Goal: Task Accomplishment & Management: Use online tool/utility

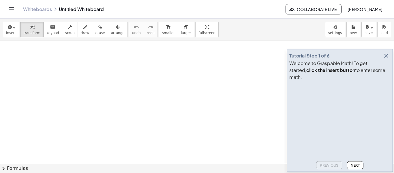
click at [387, 59] on icon "button" at bounding box center [386, 55] width 7 height 7
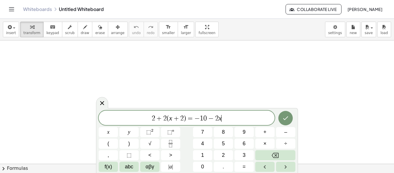
scroll to position [0, 0]
click at [282, 122] on button "Done" at bounding box center [286, 118] width 14 height 14
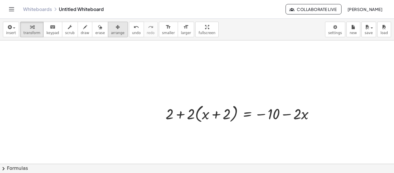
click at [113, 28] on div "button" at bounding box center [118, 26] width 14 height 7
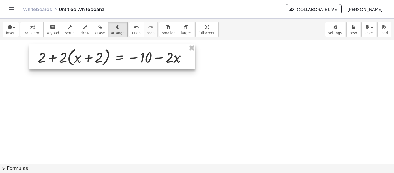
drag, startPoint x: 237, startPoint y: 117, endPoint x: 109, endPoint y: 61, distance: 139.4
click at [109, 61] on div at bounding box center [112, 56] width 166 height 25
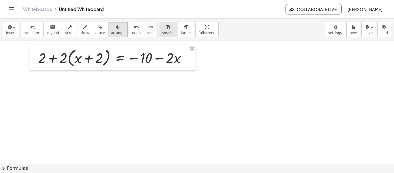
click at [162, 27] on div "format_size" at bounding box center [168, 26] width 13 height 7
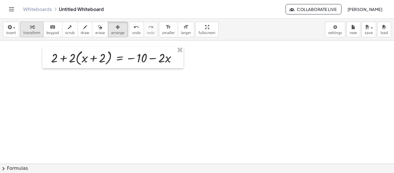
click at [35, 28] on div "button" at bounding box center [31, 26] width 17 height 7
click at [78, 57] on div at bounding box center [116, 57] width 136 height 19
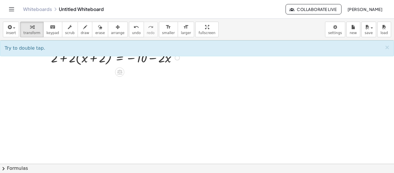
click at [78, 61] on div at bounding box center [116, 57] width 136 height 19
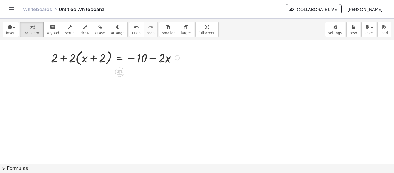
click at [78, 61] on div at bounding box center [116, 57] width 136 height 19
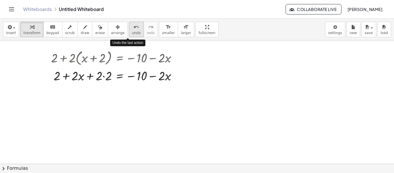
click at [132, 31] on span "undo" at bounding box center [136, 33] width 9 height 4
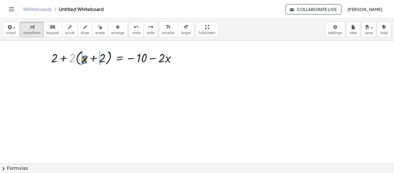
drag, startPoint x: 71, startPoint y: 57, endPoint x: 83, endPoint y: 58, distance: 12.2
click at [83, 58] on div at bounding box center [116, 57] width 136 height 19
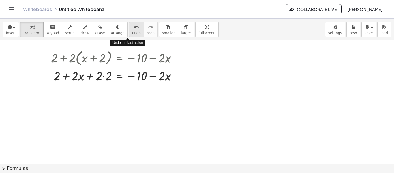
click at [134, 30] on icon "undo" at bounding box center [136, 27] width 5 height 7
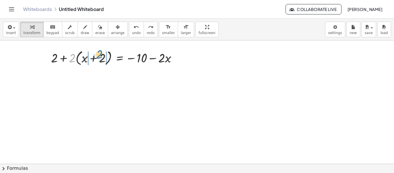
drag, startPoint x: 70, startPoint y: 56, endPoint x: 96, endPoint y: 53, distance: 26.8
click at [96, 53] on div at bounding box center [116, 57] width 136 height 19
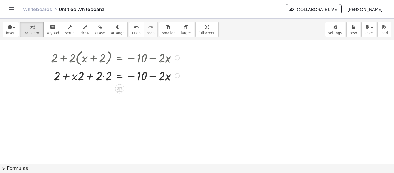
click at [103, 77] on div at bounding box center [116, 75] width 136 height 17
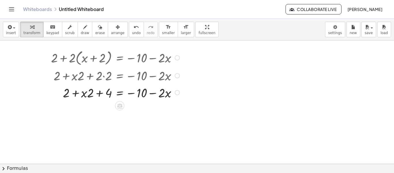
click at [87, 93] on div at bounding box center [116, 92] width 136 height 17
click at [89, 95] on div at bounding box center [116, 92] width 136 height 17
click at [86, 95] on div at bounding box center [116, 92] width 136 height 17
click at [85, 95] on div at bounding box center [116, 92] width 136 height 17
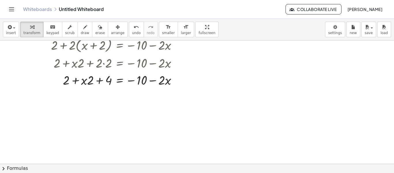
scroll to position [14, 0]
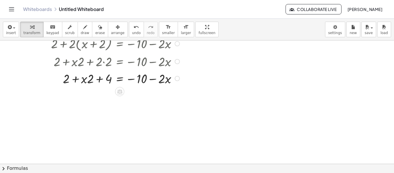
click at [85, 82] on div at bounding box center [116, 78] width 136 height 17
click at [89, 81] on div at bounding box center [116, 78] width 136 height 17
drag, startPoint x: 89, startPoint y: 82, endPoint x: 80, endPoint y: 82, distance: 9.8
click at [80, 82] on div at bounding box center [116, 78] width 136 height 17
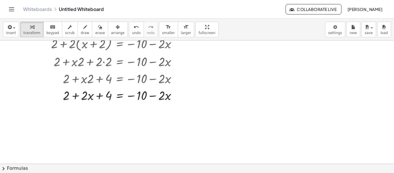
scroll to position [0, 0]
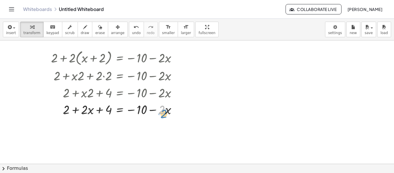
drag, startPoint x: 164, startPoint y: 112, endPoint x: 165, endPoint y: 116, distance: 4.1
click at [165, 116] on div at bounding box center [116, 108] width 136 height 17
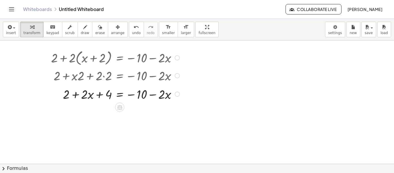
drag, startPoint x: 176, startPoint y: 110, endPoint x: 177, endPoint y: 91, distance: 18.5
click at [177, 92] on div at bounding box center [177, 94] width 5 height 5
drag, startPoint x: 100, startPoint y: 93, endPoint x: 69, endPoint y: 94, distance: 31.5
click at [69, 94] on div at bounding box center [116, 92] width 136 height 17
click at [76, 93] on div at bounding box center [116, 92] width 136 height 17
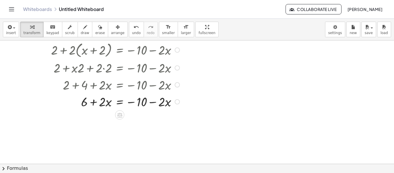
scroll to position [8, 0]
click at [121, 102] on div at bounding box center [116, 100] width 136 height 17
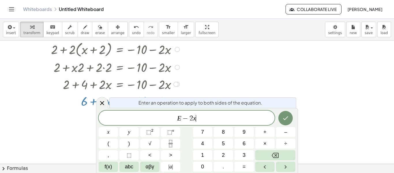
scroll to position [0, 0]
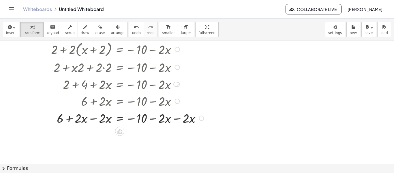
click at [178, 119] on div at bounding box center [128, 117] width 161 height 17
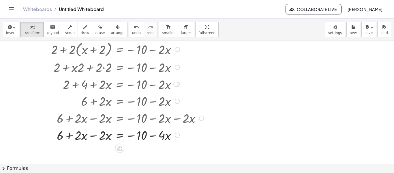
click at [95, 136] on div at bounding box center [128, 134] width 161 height 17
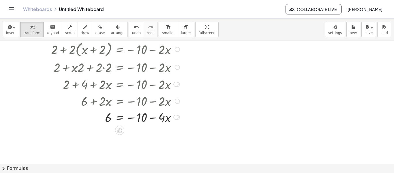
drag, startPoint x: 176, startPoint y: 152, endPoint x: 167, endPoint y: 120, distance: 33.8
click at [120, 117] on div "= − 10 − · x 6 · 4" at bounding box center [120, 117] width 0 height 0
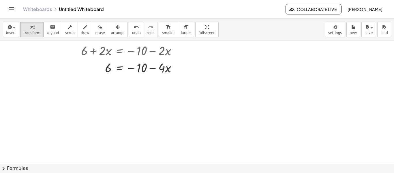
scroll to position [62, 0]
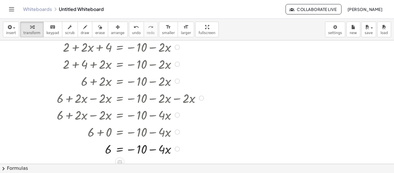
drag, startPoint x: 176, startPoint y: 64, endPoint x: 194, endPoint y: 173, distance: 109.8
click at [194, 173] on div "insert select one: Math Expression Function Text Youtube Video Graphing Geometr…" at bounding box center [197, 96] width 394 height 154
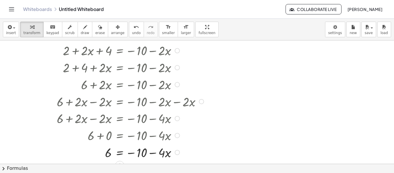
scroll to position [58, 0]
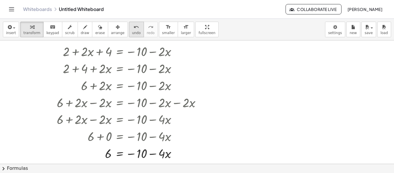
click at [129, 23] on button "undo undo" at bounding box center [136, 30] width 15 height 16
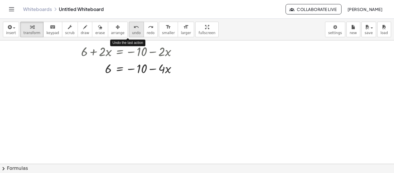
click at [129, 23] on button "undo undo" at bounding box center [136, 30] width 15 height 16
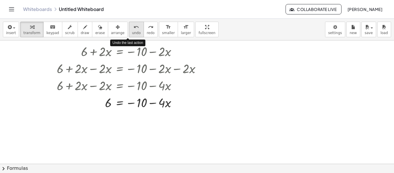
click at [129, 23] on button "undo undo" at bounding box center [136, 30] width 15 height 16
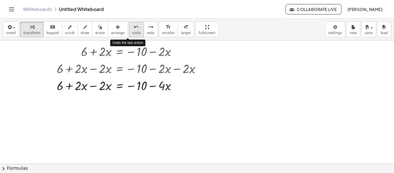
click at [129, 23] on button "undo undo" at bounding box center [136, 30] width 15 height 16
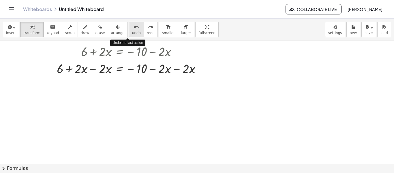
click at [129, 23] on button "undo undo" at bounding box center [136, 30] width 15 height 16
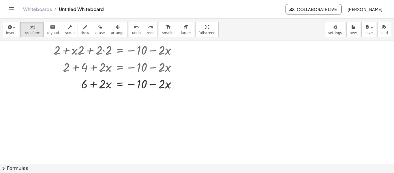
scroll to position [25, 0]
click at [122, 84] on div at bounding box center [116, 83] width 136 height 17
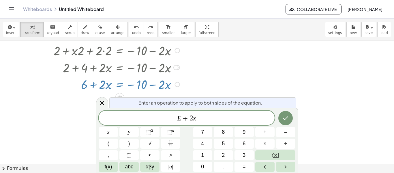
scroll to position [3, 0]
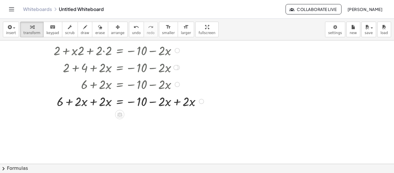
click at [175, 103] on div at bounding box center [128, 100] width 161 height 17
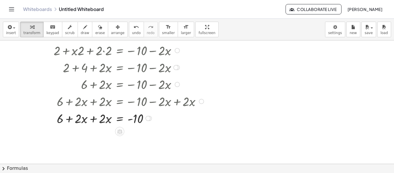
click at [92, 120] on div at bounding box center [128, 117] width 161 height 17
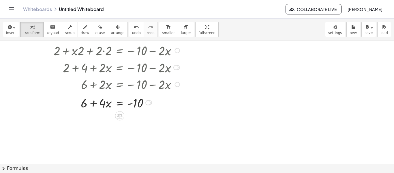
drag, startPoint x: 149, startPoint y: 135, endPoint x: 160, endPoint y: 100, distance: 37.1
click at [120, 103] on div "+ 6 + · x = - 10 · 4" at bounding box center [120, 103] width 0 height 0
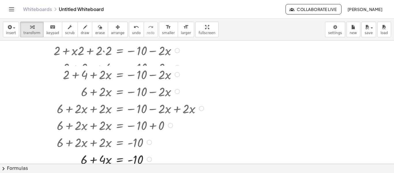
drag, startPoint x: 147, startPoint y: 100, endPoint x: 158, endPoint y: 164, distance: 64.5
click at [158, 164] on div "insert select one: Math Expression Function Text Youtube Video Graphing Geometr…" at bounding box center [197, 96] width 394 height 154
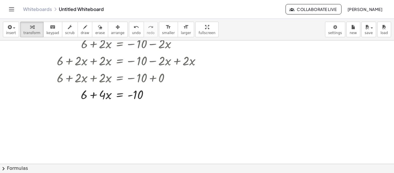
scroll to position [83, 0]
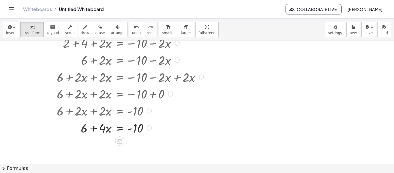
drag, startPoint x: 148, startPoint y: 93, endPoint x: 154, endPoint y: 158, distance: 66.1
click at [154, 158] on div "+ 2 + · 2 · ( + x + 2 ) = − 10 − · 2 · x + 2 + · x · 2 + · 2 · 2 = − 10 − · 2 ·…" at bounding box center [197, 80] width 394 height 247
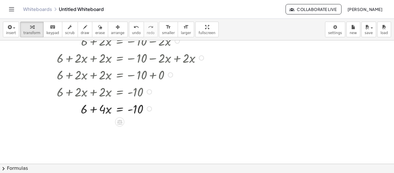
scroll to position [104, 0]
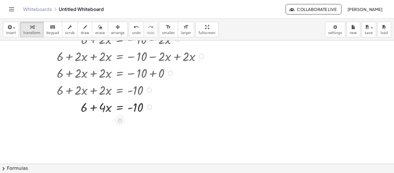
click at [119, 108] on div at bounding box center [128, 106] width 161 height 17
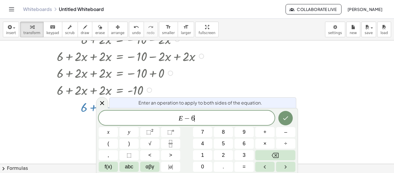
scroll to position [4, 0]
click at [285, 122] on button "Done" at bounding box center [286, 118] width 14 height 14
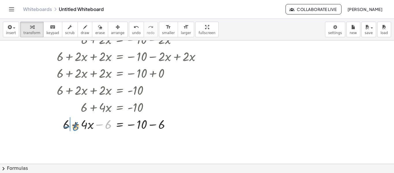
drag, startPoint x: 102, startPoint y: 124, endPoint x: 70, endPoint y: 127, distance: 32.1
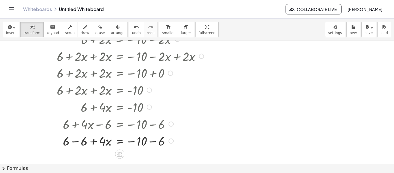
click at [76, 142] on div at bounding box center [128, 140] width 161 height 17
click at [152, 142] on div at bounding box center [128, 140] width 161 height 17
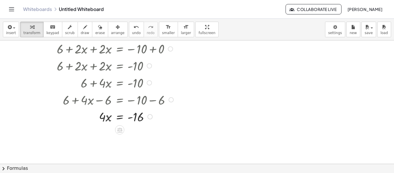
scroll to position [139, 0]
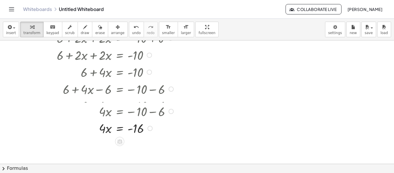
drag, startPoint x: 148, startPoint y: 106, endPoint x: 153, endPoint y: 133, distance: 27.6
click at [120, 128] on div "· x = - · 4 16" at bounding box center [120, 128] width 0 height 0
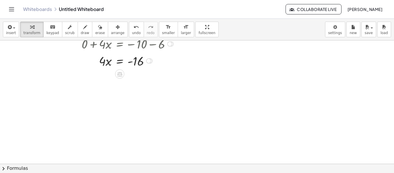
scroll to position [213, 0]
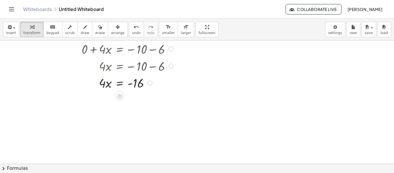
drag, startPoint x: 148, startPoint y: 50, endPoint x: 152, endPoint y: 110, distance: 60.5
click at [152, 110] on div "+ 2 + · 2 · ( + x + 2 ) = − 10 − · 2 · x + 2 + · x · 2 + · 2 · 2 = − 10 − · 2 ·…" at bounding box center [197, 12] width 394 height 370
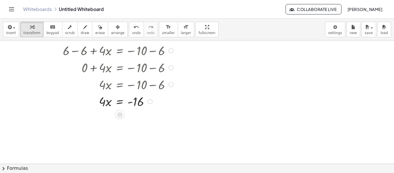
scroll to position [195, 0]
click at [119, 103] on div at bounding box center [128, 100] width 161 height 17
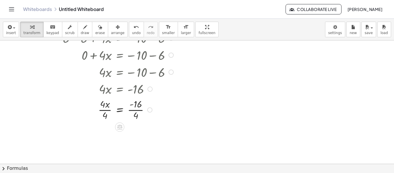
click at [141, 110] on div at bounding box center [128, 109] width 161 height 25
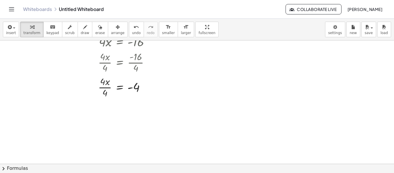
scroll to position [255, 0]
click at [104, 86] on div at bounding box center [128, 85] width 161 height 25
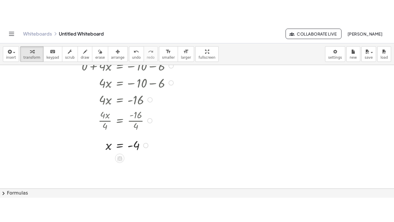
scroll to position [219, 0]
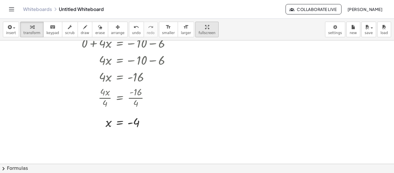
click at [204, 66] on div "insert select one: Math Expression Function Text Youtube Video Graphing Geometr…" at bounding box center [197, 96] width 394 height 154
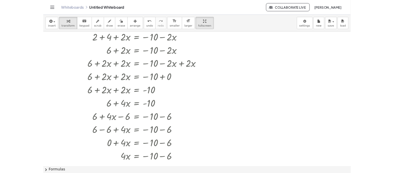
scroll to position [0, 0]
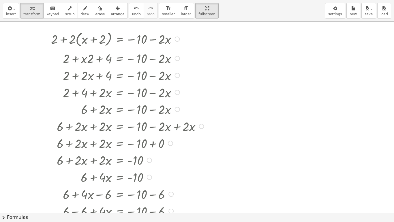
drag, startPoint x: 177, startPoint y: 73, endPoint x: 177, endPoint y: 55, distance: 17.9
click at [177, 56] on div at bounding box center [177, 58] width 5 height 5
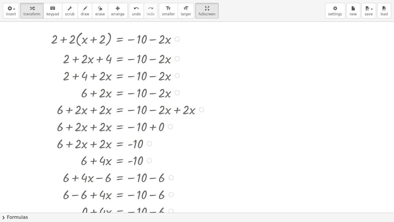
drag, startPoint x: 176, startPoint y: 73, endPoint x: 174, endPoint y: 56, distance: 17.1
click at [120, 59] on div "+ 2 + · 2 · x + 4 = − 10 − · 2 · x" at bounding box center [120, 59] width 0 height 0
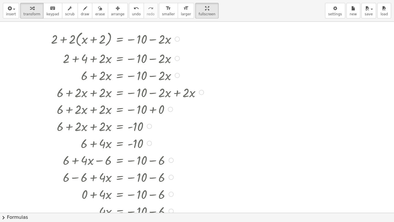
drag, startPoint x: 176, startPoint y: 72, endPoint x: 176, endPoint y: 53, distance: 19.1
click at [120, 58] on div "+ 2 + 4 + · 2 · x = − 10 − · 2 · x" at bounding box center [120, 58] width 0 height 0
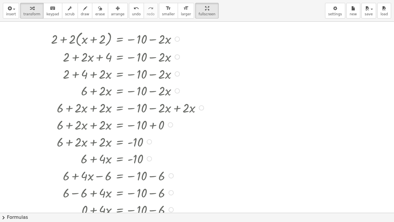
drag, startPoint x: 177, startPoint y: 58, endPoint x: 178, endPoint y: 79, distance: 21.1
click at [120, 74] on div "+ 2 + 4 + · 2 · x = − 10 − · 2 · x" at bounding box center [120, 74] width 0 height 0
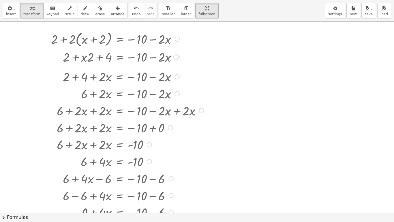
drag, startPoint x: 178, startPoint y: 92, endPoint x: 180, endPoint y: 95, distance: 3.9
click at [120, 94] on div "+ 6 + · 2 · x = − 10 − · 2 · x" at bounding box center [120, 94] width 0 height 0
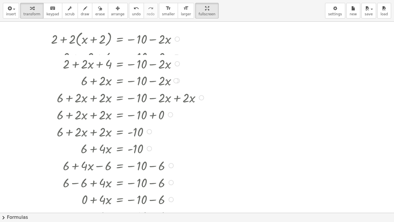
drag, startPoint x: 177, startPoint y: 73, endPoint x: 175, endPoint y: 59, distance: 14.3
click at [120, 64] on div "+ 2 + · 2 · x + 4 = − 10 − · 2 · x" at bounding box center [120, 64] width 0 height 0
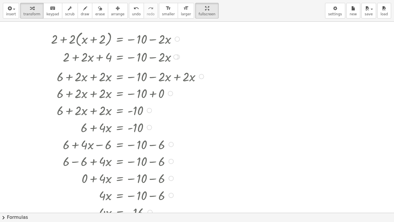
drag, startPoint x: 200, startPoint y: 92, endPoint x: 200, endPoint y: 73, distance: 18.5
click at [200, 74] on div at bounding box center [201, 76] width 5 height 5
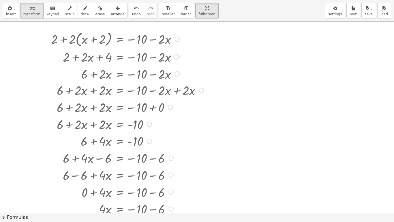
drag, startPoint x: 200, startPoint y: 73, endPoint x: 201, endPoint y: 95, distance: 22.3
click at [120, 90] on div "+ 6 + · 2 · x + · 2 · x = − 10 − · 2 · x + · 2 · x" at bounding box center [120, 90] width 0 height 0
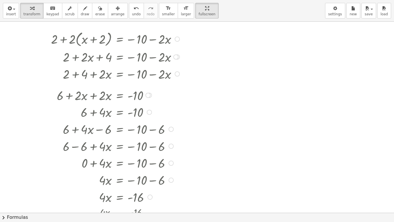
drag, startPoint x: 148, startPoint y: 125, endPoint x: 148, endPoint y: 96, distance: 29.7
click at [120, 95] on div "+ 6 + · 2 · x + · 2 · x = - 10" at bounding box center [120, 95] width 0 height 0
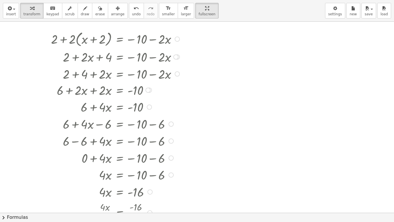
drag, startPoint x: 148, startPoint y: 107, endPoint x: 143, endPoint y: 87, distance: 20.7
click at [120, 90] on div "+ 6 + · 2 · x + · 2 · x = - 10" at bounding box center [120, 90] width 0 height 0
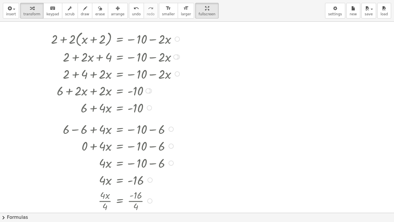
drag, startPoint x: 171, startPoint y: 142, endPoint x: 169, endPoint y: 126, distance: 15.3
click at [169, 126] on div at bounding box center [171, 128] width 5 height 5
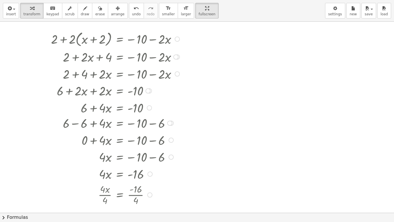
click at [120, 123] on div "+ 6 − 6 + · 4 · x = − 10 − 6" at bounding box center [120, 123] width 0 height 0
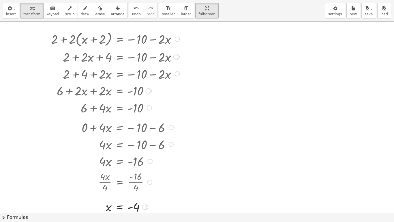
drag, startPoint x: 169, startPoint y: 143, endPoint x: 170, endPoint y: 125, distance: 17.3
click at [170, 125] on div at bounding box center [171, 127] width 5 height 5
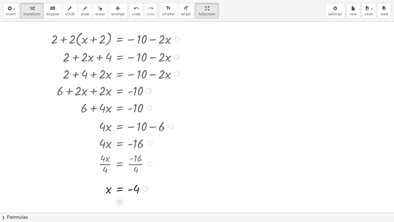
drag, startPoint x: 170, startPoint y: 141, endPoint x: 170, endPoint y: 124, distance: 17.9
click at [170, 124] on div at bounding box center [171, 126] width 5 height 5
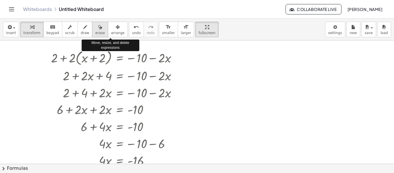
click at [98, 31] on span "erase" at bounding box center [100, 33] width 10 height 4
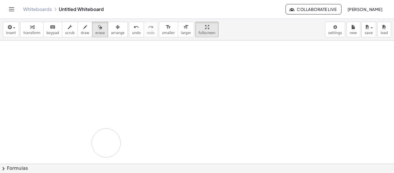
drag, startPoint x: 59, startPoint y: 52, endPoint x: 197, endPoint y: 134, distance: 160.5
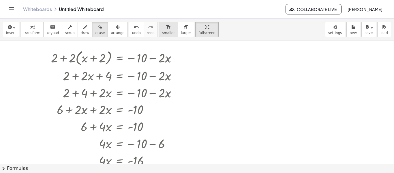
click at [163, 33] on span "smaller" at bounding box center [168, 33] width 13 height 4
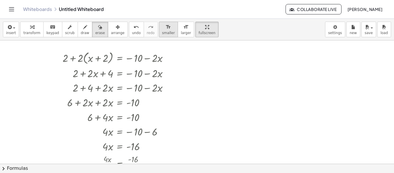
click at [166, 30] on icon "format_size" at bounding box center [168, 27] width 5 height 7
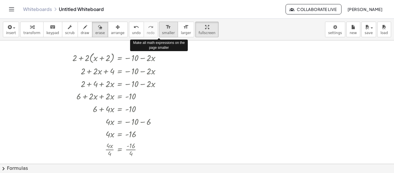
click at [166, 30] on icon "format_size" at bounding box center [168, 27] width 5 height 7
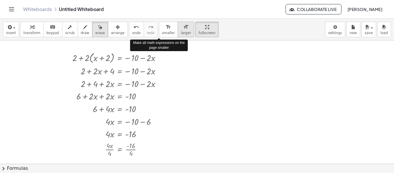
click at [181, 31] on span "larger" at bounding box center [186, 33] width 10 height 4
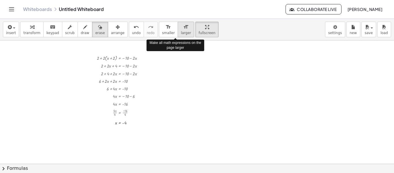
click at [181, 31] on span "larger" at bounding box center [186, 33] width 10 height 4
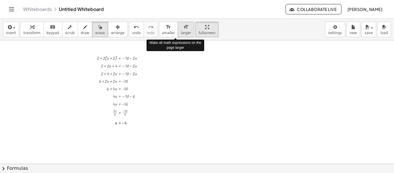
click at [181, 31] on span "larger" at bounding box center [186, 33] width 10 height 4
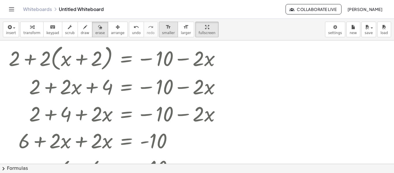
click at [166, 29] on icon "format_size" at bounding box center [168, 27] width 5 height 7
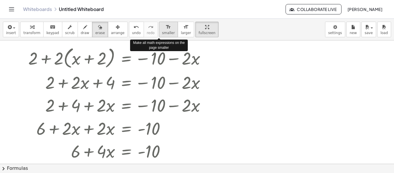
click at [166, 29] on icon "format_size" at bounding box center [168, 27] width 5 height 7
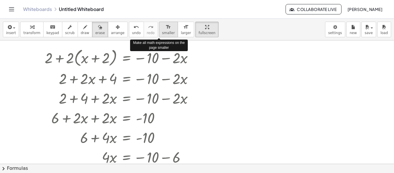
click at [166, 29] on icon "format_size" at bounding box center [168, 27] width 5 height 7
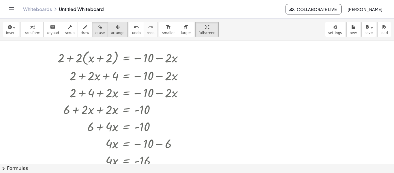
click at [111, 34] on span "arrange" at bounding box center [118, 33] width 14 height 4
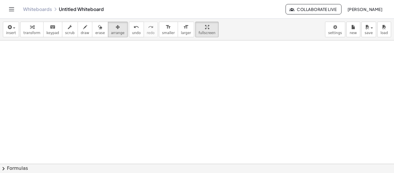
click at [33, 26] on div "button" at bounding box center [31, 26] width 17 height 7
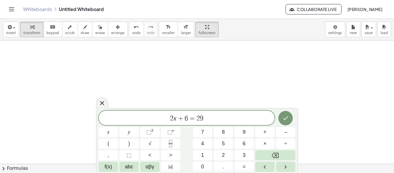
scroll to position [2, 0]
click at [292, 120] on button "Done" at bounding box center [286, 117] width 14 height 14
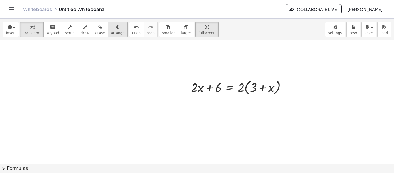
click at [116, 29] on icon "button" at bounding box center [118, 27] width 4 height 7
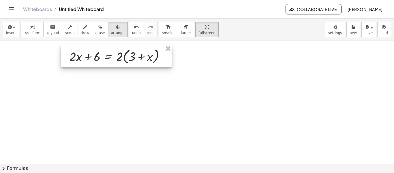
drag, startPoint x: 210, startPoint y: 79, endPoint x: 87, endPoint y: 47, distance: 127.5
click at [87, 47] on div at bounding box center [116, 56] width 111 height 22
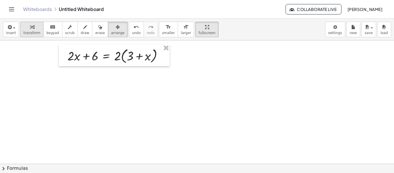
click at [33, 26] on div "button" at bounding box center [31, 26] width 17 height 7
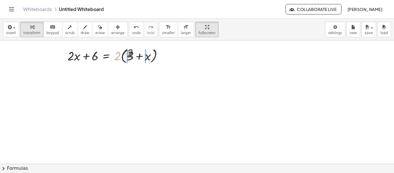
drag, startPoint x: 117, startPoint y: 56, endPoint x: 130, endPoint y: 54, distance: 13.5
click at [130, 54] on div at bounding box center [118, 55] width 106 height 19
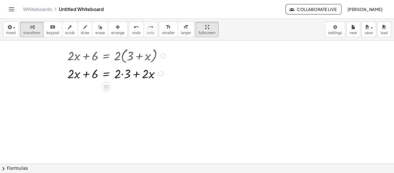
click at [122, 74] on div at bounding box center [118, 73] width 106 height 17
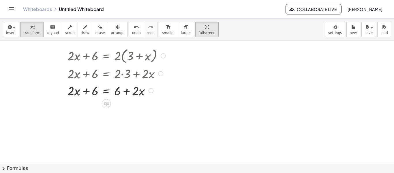
click at [106, 92] on div at bounding box center [118, 90] width 106 height 17
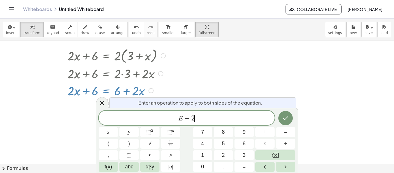
scroll to position [3, 0]
click at [290, 124] on button "Done" at bounding box center [286, 118] width 14 height 14
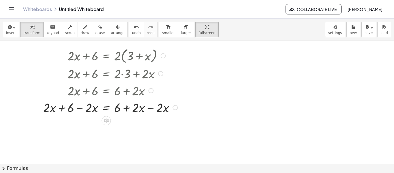
click at [151, 107] on div at bounding box center [111, 106] width 142 height 17
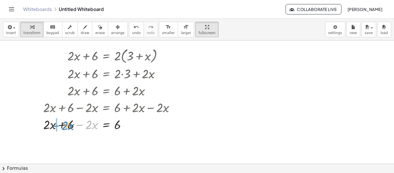
drag, startPoint x: 82, startPoint y: 125, endPoint x: 58, endPoint y: 126, distance: 24.6
click at [58, 126] on div at bounding box center [111, 123] width 142 height 17
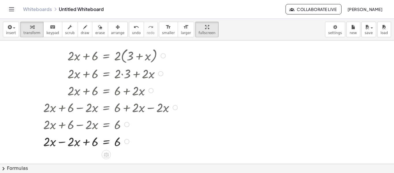
click at [63, 124] on div at bounding box center [111, 123] width 142 height 17
click at [60, 141] on div at bounding box center [111, 141] width 142 height 17
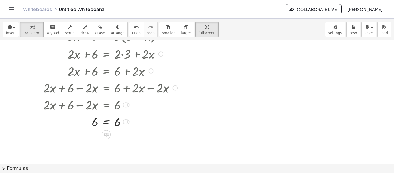
scroll to position [0, 0]
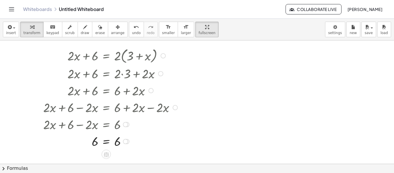
click at [161, 57] on div at bounding box center [163, 55] width 5 height 5
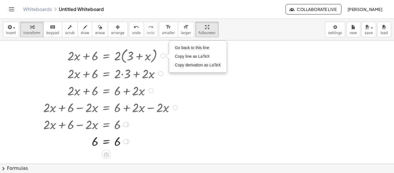
click at [127, 61] on div at bounding box center [111, 55] width 142 height 19
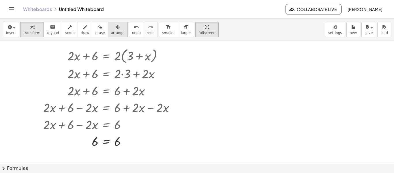
click at [116, 29] on icon "button" at bounding box center [118, 27] width 4 height 7
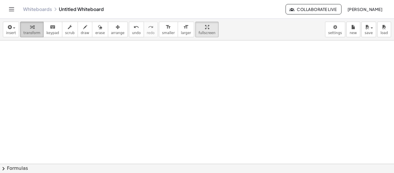
click at [30, 30] on icon "button" at bounding box center [32, 27] width 4 height 7
click at [147, 73] on div at bounding box center [197, 163] width 394 height 247
click at [136, 69] on div at bounding box center [197, 163] width 394 height 247
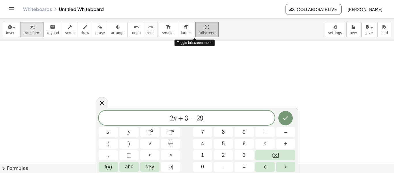
scroll to position [5, 0]
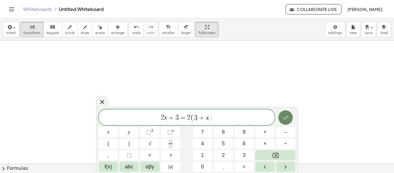
click at [286, 114] on icon "Done" at bounding box center [285, 117] width 7 height 7
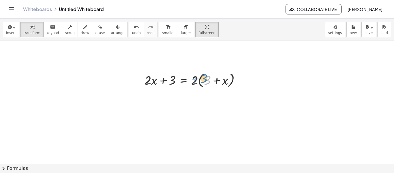
drag, startPoint x: 208, startPoint y: 82, endPoint x: 205, endPoint y: 81, distance: 3.9
click at [205, 81] on div at bounding box center [195, 79] width 106 height 19
drag, startPoint x: 241, startPoint y: 81, endPoint x: 240, endPoint y: 76, distance: 5.3
click at [184, 80] on div "+ · 2 · x + 3 = · 2 · ( + 3 + x )" at bounding box center [184, 80] width 0 height 0
click at [240, 76] on div at bounding box center [195, 79] width 106 height 19
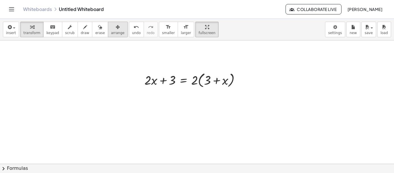
click at [116, 30] on icon "button" at bounding box center [118, 27] width 4 height 7
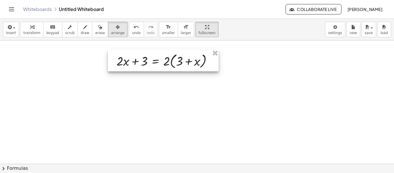
drag, startPoint x: 206, startPoint y: 73, endPoint x: 177, endPoint y: 53, distance: 34.3
click at [177, 53] on div at bounding box center [163, 61] width 111 height 22
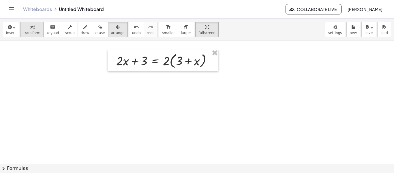
click at [31, 29] on icon "button" at bounding box center [32, 27] width 4 height 7
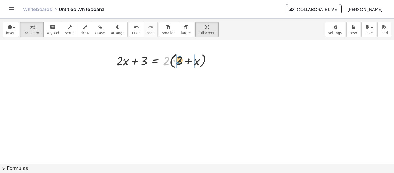
drag, startPoint x: 165, startPoint y: 60, endPoint x: 178, endPoint y: 59, distance: 13.0
click at [178, 59] on div at bounding box center [166, 60] width 106 height 19
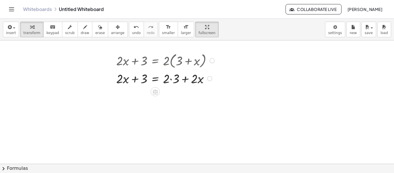
click at [171, 79] on div at bounding box center [166, 78] width 106 height 17
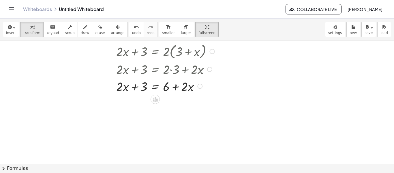
scroll to position [11, 0]
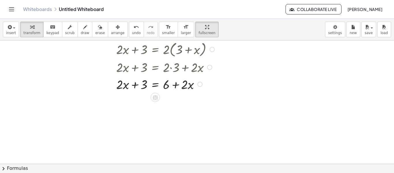
click at [153, 85] on div at bounding box center [166, 83] width 106 height 17
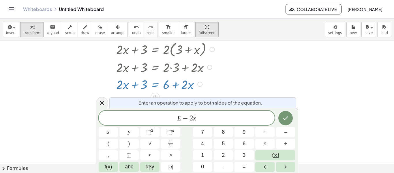
scroll to position [7, 0]
click at [283, 123] on button "Done" at bounding box center [286, 118] width 14 height 14
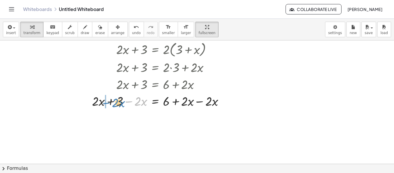
drag, startPoint x: 131, startPoint y: 102, endPoint x: 108, endPoint y: 103, distance: 23.1
click at [108, 103] on div at bounding box center [160, 100] width 142 height 17
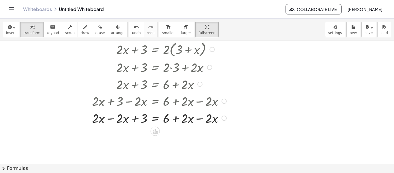
click at [112, 118] on div at bounding box center [160, 117] width 142 height 17
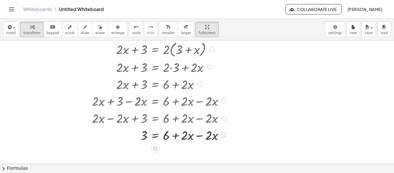
click at [202, 136] on div at bounding box center [160, 134] width 142 height 17
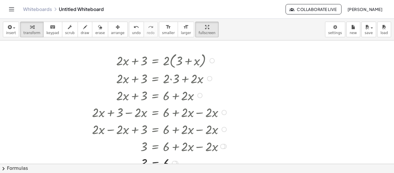
click at [213, 61] on div at bounding box center [212, 60] width 5 height 5
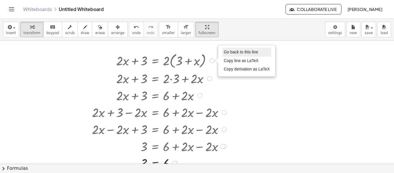
click at [239, 55] on li "Go back to this line" at bounding box center [247, 52] width 49 height 9
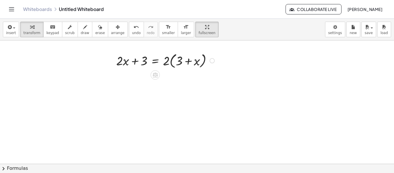
click at [210, 62] on div "Go back to this line Copy line as LaTeX Copy derivation as LaTeX" at bounding box center [212, 60] width 5 height 5
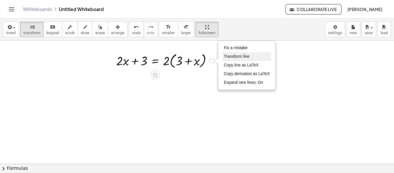
click at [234, 56] on span "Transform line" at bounding box center [237, 56] width 26 height 5
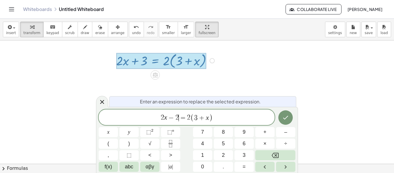
click at [204, 116] on span "+" at bounding box center [202, 117] width 8 height 7
click at [281, 117] on button "Done" at bounding box center [286, 117] width 14 height 14
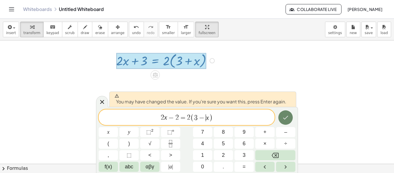
click at [288, 119] on icon "Done" at bounding box center [285, 117] width 7 height 7
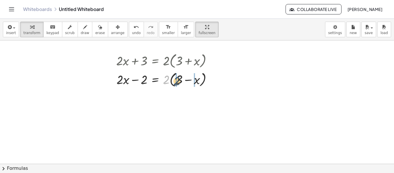
drag, startPoint x: 164, startPoint y: 79, endPoint x: 176, endPoint y: 81, distance: 11.6
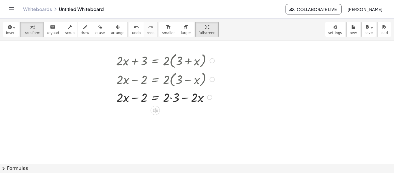
click at [171, 98] on div at bounding box center [166, 96] width 106 height 17
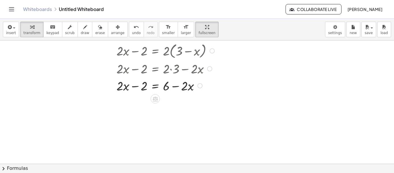
scroll to position [29, 0]
click at [157, 84] on div at bounding box center [166, 85] width 106 height 17
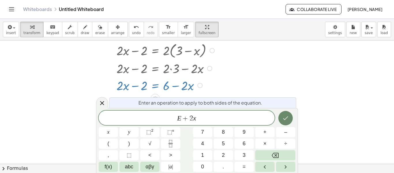
click at [288, 120] on icon "Done" at bounding box center [285, 118] width 7 height 7
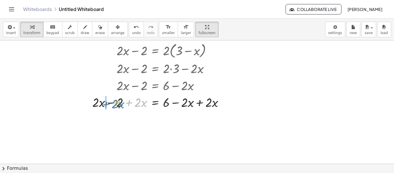
drag, startPoint x: 129, startPoint y: 102, endPoint x: 106, endPoint y: 102, distance: 23.7
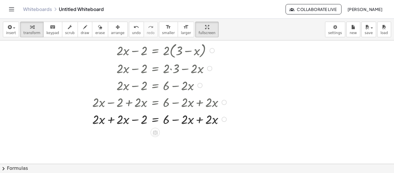
click at [200, 121] on div at bounding box center [160, 118] width 142 height 17
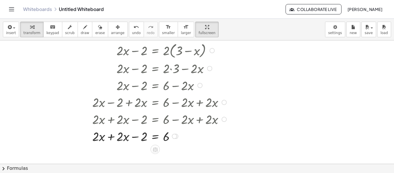
click at [112, 137] on div at bounding box center [160, 135] width 142 height 17
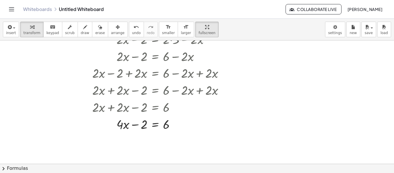
scroll to position [59, 0]
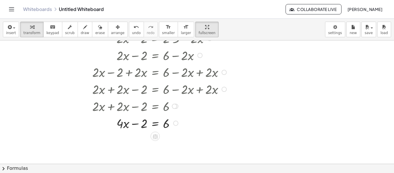
click at [154, 124] on div at bounding box center [160, 122] width 142 height 17
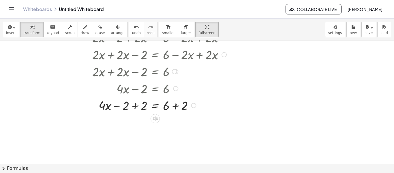
scroll to position [94, 0]
click at [176, 106] on div at bounding box center [160, 104] width 142 height 17
click at [137, 107] on div at bounding box center [160, 105] width 142 height 17
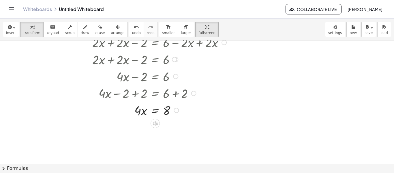
scroll to position [108, 0]
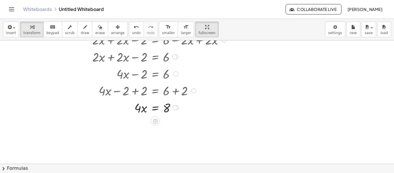
click at [155, 108] on div at bounding box center [160, 107] width 142 height 17
click at [144, 129] on div at bounding box center [160, 128] width 142 height 25
click at [168, 128] on div at bounding box center [160, 128] width 142 height 25
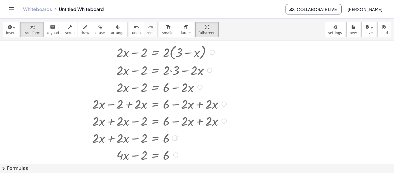
scroll to position [29, 0]
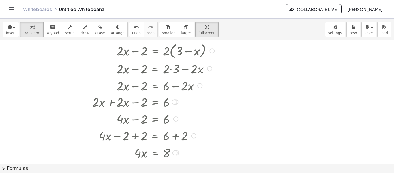
drag, startPoint x: 173, startPoint y: 137, endPoint x: 173, endPoint y: 103, distance: 33.8
click at [173, 103] on div at bounding box center [174, 101] width 5 height 5
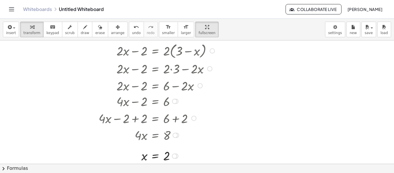
drag, startPoint x: 176, startPoint y: 120, endPoint x: 174, endPoint y: 98, distance: 21.8
click at [156, 101] on div "+ · 4 · x − 2 = 6" at bounding box center [156, 101] width 0 height 0
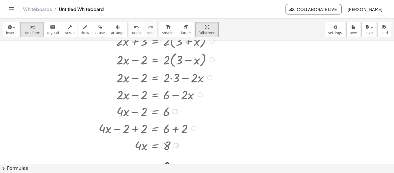
scroll to position [0, 0]
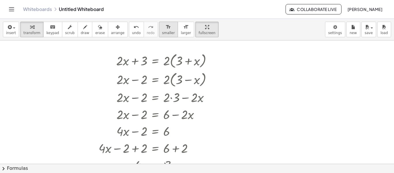
click at [162, 31] on span "smaller" at bounding box center [168, 33] width 13 height 4
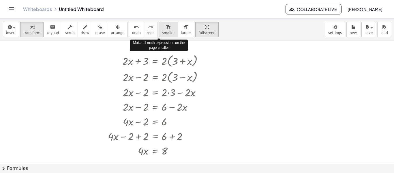
click at [162, 31] on span "smaller" at bounding box center [168, 33] width 13 height 4
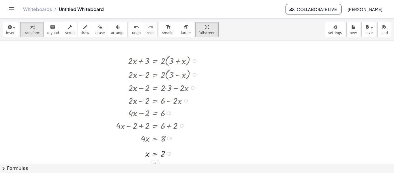
click at [194, 62] on div at bounding box center [195, 61] width 4 height 4
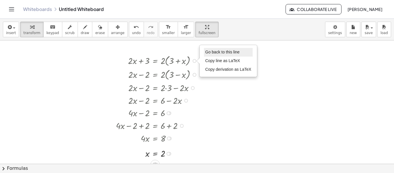
click at [215, 55] on li "Go back to this line" at bounding box center [228, 52] width 49 height 9
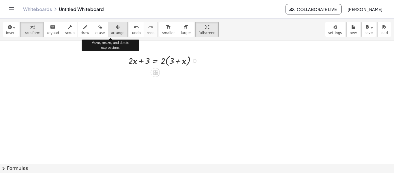
click at [111, 33] on span "arrange" at bounding box center [118, 33] width 14 height 4
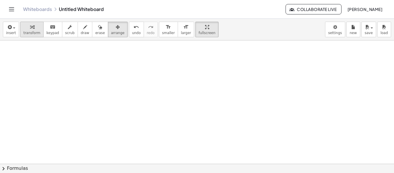
click at [29, 31] on span "transform" at bounding box center [31, 33] width 17 height 4
click at [179, 64] on div at bounding box center [197, 163] width 394 height 247
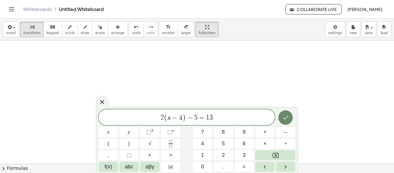
click at [282, 115] on icon "Done" at bounding box center [285, 117] width 7 height 7
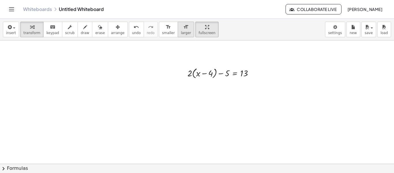
click at [181, 33] on span "larger" at bounding box center [186, 33] width 10 height 4
click at [181, 31] on span "larger" at bounding box center [186, 33] width 10 height 4
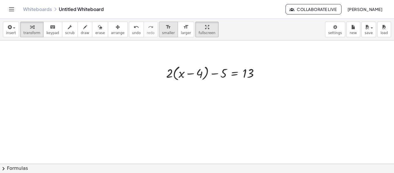
click at [159, 29] on button "format_size smaller" at bounding box center [168, 30] width 19 height 16
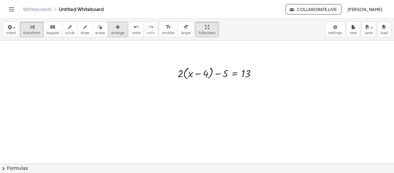
click at [111, 32] on span "arrange" at bounding box center [118, 33] width 14 height 4
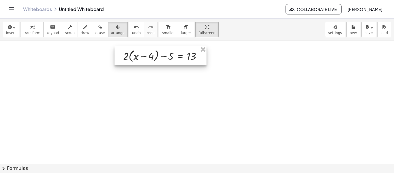
drag, startPoint x: 210, startPoint y: 68, endPoint x: 155, endPoint y: 51, distance: 57.3
click at [155, 51] on div at bounding box center [161, 55] width 92 height 19
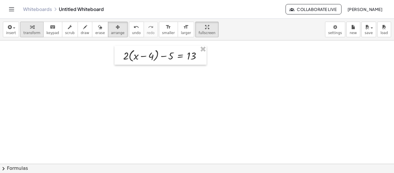
click at [34, 33] on span "transform" at bounding box center [31, 33] width 17 height 4
drag, startPoint x: 127, startPoint y: 58, endPoint x: 137, endPoint y: 57, distance: 10.2
click at [137, 57] on div at bounding box center [164, 55] width 89 height 16
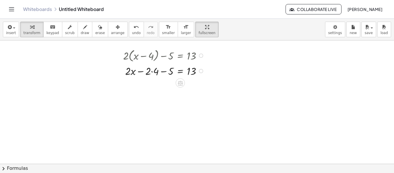
click at [152, 72] on div at bounding box center [164, 70] width 89 height 15
click at [163, 86] on div at bounding box center [164, 85] width 89 height 15
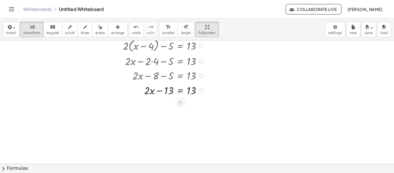
scroll to position [12, 0]
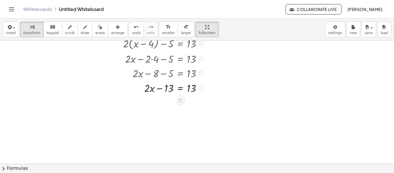
click at [181, 88] on div at bounding box center [164, 87] width 89 height 15
click at [159, 103] on div at bounding box center [174, 102] width 108 height 15
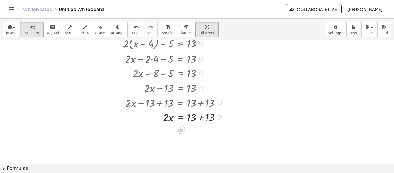
click at [201, 116] on div at bounding box center [174, 116] width 108 height 15
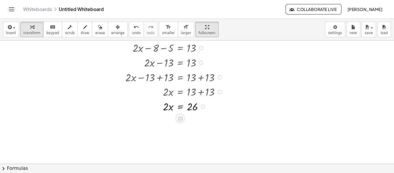
scroll to position [38, 0]
click at [181, 107] on div at bounding box center [174, 105] width 108 height 15
click at [172, 124] on div at bounding box center [174, 122] width 108 height 21
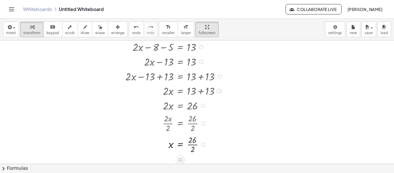
click at [194, 143] on div at bounding box center [174, 144] width 108 height 21
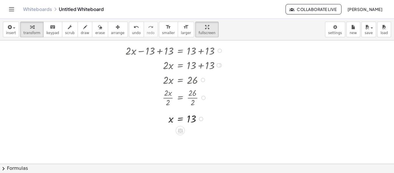
scroll to position [64, 0]
click at [191, 117] on div at bounding box center [174, 118] width 108 height 14
drag, startPoint x: 199, startPoint y: 118, endPoint x: 199, endPoint y: 94, distance: 24.3
click at [180, 98] on div "x = 13" at bounding box center [180, 98] width 0 height 0
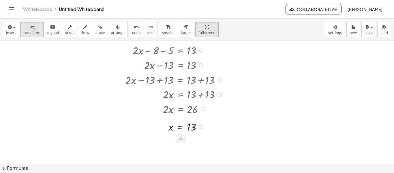
scroll to position [34, 0]
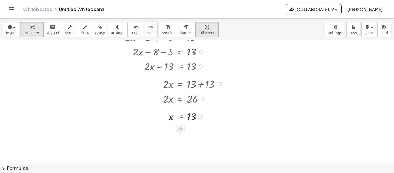
drag, startPoint x: 219, startPoint y: 96, endPoint x: 210, endPoint y: 82, distance: 16.4
click at [180, 84] on div "· 2 · x = + 13 + 13" at bounding box center [180, 84] width 0 height 0
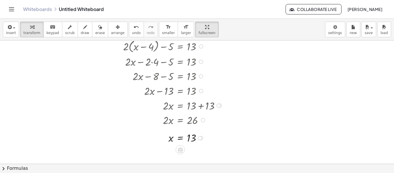
scroll to position [9, 0]
click at [219, 104] on div at bounding box center [219, 106] width 4 height 4
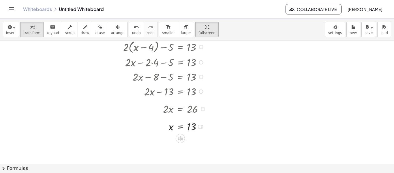
drag, startPoint x: 204, startPoint y: 121, endPoint x: 199, endPoint y: 105, distance: 16.3
click at [180, 109] on div "· 2 · x = 26" at bounding box center [180, 109] width 0 height 0
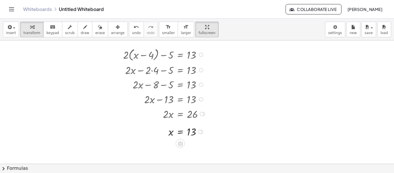
scroll to position [0, 0]
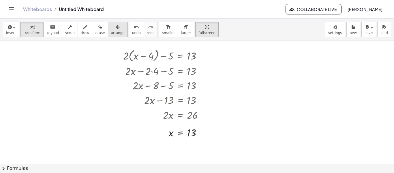
click at [111, 31] on span "arrange" at bounding box center [118, 33] width 14 height 4
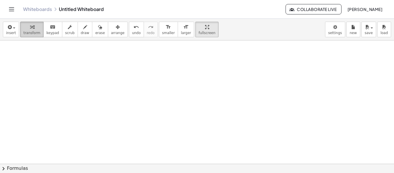
click at [33, 24] on div "button" at bounding box center [31, 26] width 17 height 7
click at [122, 107] on div at bounding box center [197, 163] width 394 height 247
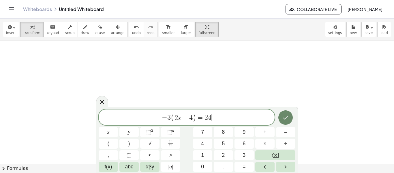
click at [284, 116] on icon "Done" at bounding box center [285, 117] width 7 height 7
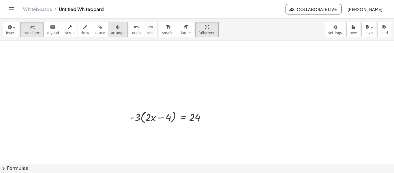
click at [116, 31] on span "arrange" at bounding box center [118, 33] width 14 height 4
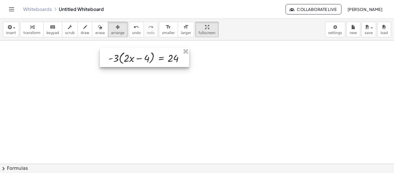
drag, startPoint x: 173, startPoint y: 117, endPoint x: 151, endPoint y: 58, distance: 63.1
click at [151, 58] on div at bounding box center [144, 57] width 89 height 19
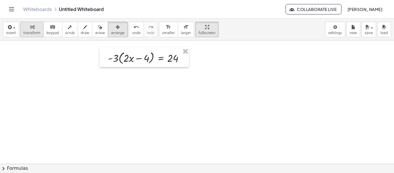
click at [25, 31] on span "transform" at bounding box center [31, 33] width 17 height 4
drag, startPoint x: 115, startPoint y: 59, endPoint x: 126, endPoint y: 59, distance: 10.7
click at [126, 59] on div at bounding box center [148, 57] width 86 height 16
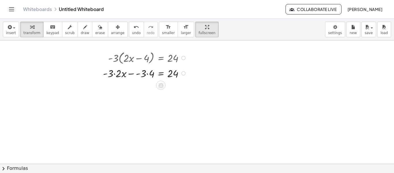
click at [147, 74] on div at bounding box center [146, 73] width 92 height 15
click at [120, 88] on div at bounding box center [146, 87] width 92 height 15
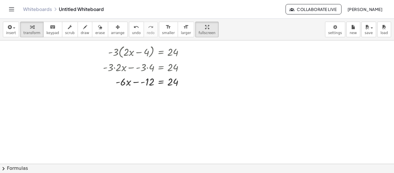
scroll to position [9, 0]
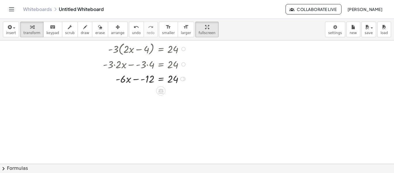
click at [143, 80] on div at bounding box center [146, 78] width 92 height 15
click at [161, 95] on div at bounding box center [146, 93] width 92 height 15
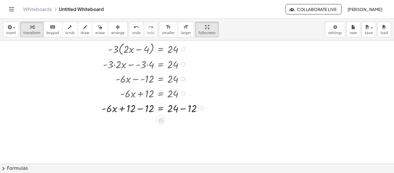
click at [142, 109] on div at bounding box center [154, 107] width 111 height 15
click at [182, 122] on div at bounding box center [154, 122] width 111 height 15
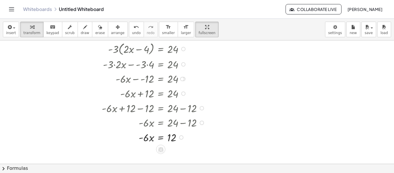
click at [161, 139] on div at bounding box center [154, 137] width 111 height 15
click at [150, 137] on div at bounding box center [154, 136] width 111 height 21
click at [174, 137] on div at bounding box center [154, 136] width 111 height 21
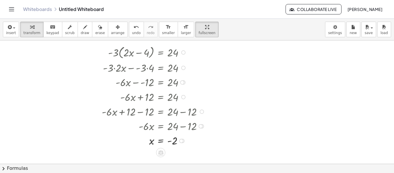
scroll to position [6, 0]
click at [116, 29] on icon "button" at bounding box center [118, 27] width 4 height 7
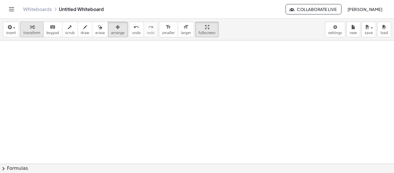
click at [29, 32] on span "transform" at bounding box center [31, 33] width 17 height 4
click at [137, 62] on div at bounding box center [197, 158] width 394 height 247
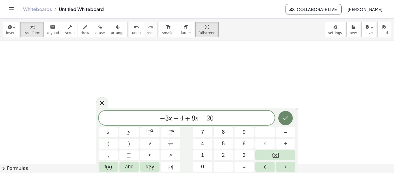
click at [288, 116] on icon "Done" at bounding box center [285, 118] width 5 height 4
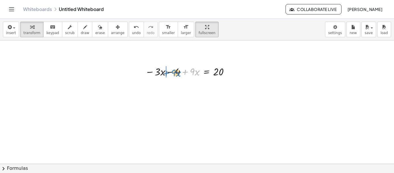
drag, startPoint x: 186, startPoint y: 72, endPoint x: 167, endPoint y: 73, distance: 19.1
click at [167, 73] on div at bounding box center [188, 71] width 93 height 15
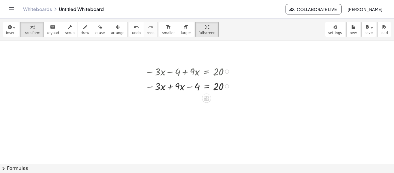
click at [170, 87] on div at bounding box center [188, 86] width 93 height 15
drag, startPoint x: 228, startPoint y: 86, endPoint x: 227, endPoint y: 70, distance: 15.9
click at [207, 73] on div "− · 3 · x + · 9 · x − 4 = 20" at bounding box center [207, 73] width 0 height 0
click at [208, 87] on div at bounding box center [189, 86] width 94 height 15
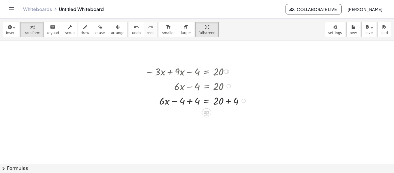
click at [189, 102] on div at bounding box center [196, 100] width 109 height 15
click at [229, 116] on div at bounding box center [196, 115] width 109 height 15
click at [207, 131] on div at bounding box center [196, 129] width 109 height 15
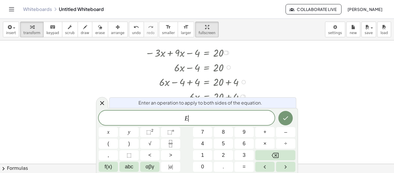
scroll to position [25, 0]
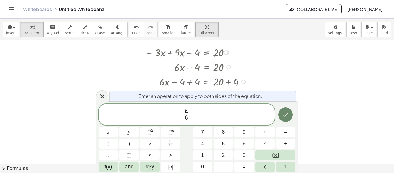
click at [289, 112] on icon "Done" at bounding box center [285, 114] width 7 height 7
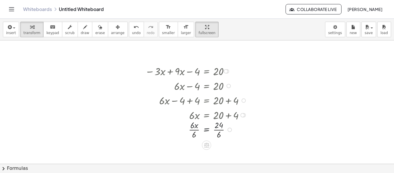
scroll to position [6, 0]
click at [193, 148] on div at bounding box center [196, 147] width 109 height 21
click at [218, 148] on div at bounding box center [196, 147] width 109 height 21
click at [111, 28] on div "button" at bounding box center [118, 26] width 14 height 7
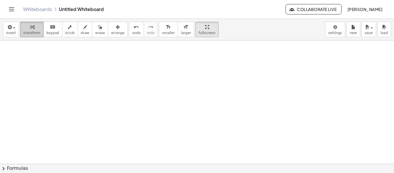
click at [30, 26] on icon "button" at bounding box center [32, 27] width 4 height 7
click at [116, 53] on div at bounding box center [197, 158] width 394 height 247
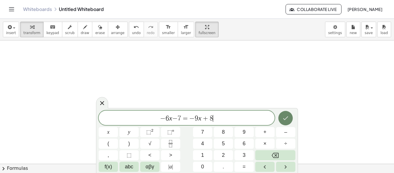
click at [284, 120] on icon "Done" at bounding box center [285, 118] width 7 height 7
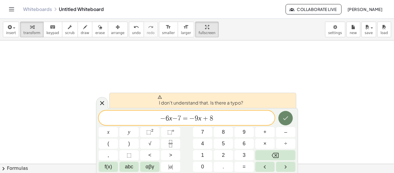
click at [284, 120] on icon "Done" at bounding box center [285, 118] width 7 height 7
click at [228, 124] on div "− 6 x − 7 = − 9 x + 8 ​" at bounding box center [187, 118] width 176 height 14
click at [210, 118] on span "− 6 x − 7 = − 9 x + 8 ​" at bounding box center [187, 118] width 176 height 8
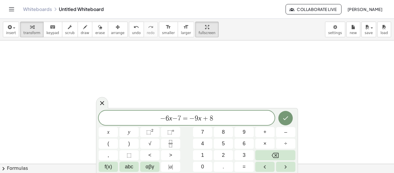
click at [118, 127] on div at bounding box center [108, 132] width 19 height 10
click at [290, 120] on button "Done" at bounding box center [286, 118] width 14 height 14
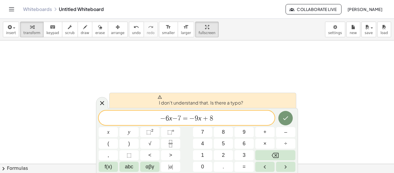
click at [218, 120] on span "− 6 x − 7 = − 9 x + ​ 8" at bounding box center [187, 118] width 176 height 8
click at [188, 119] on span "=" at bounding box center [185, 118] width 8 height 7
click at [288, 122] on button "Done" at bounding box center [286, 118] width 14 height 14
click at [285, 119] on icon "Done" at bounding box center [285, 118] width 5 height 4
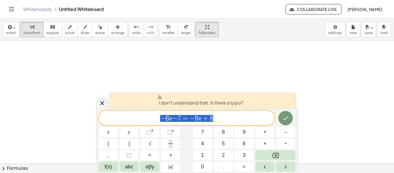
drag, startPoint x: 226, startPoint y: 120, endPoint x: 160, endPoint y: 122, distance: 66.1
click at [160, 122] on span "− 6 x − 7 = − 9 x + 8" at bounding box center [187, 118] width 176 height 8
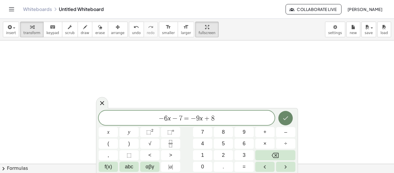
click at [290, 121] on button "Done" at bounding box center [286, 118] width 14 height 14
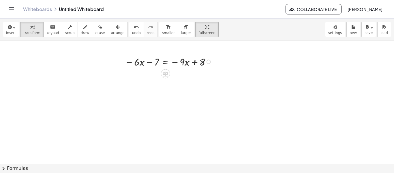
click at [166, 62] on div at bounding box center [169, 61] width 95 height 15
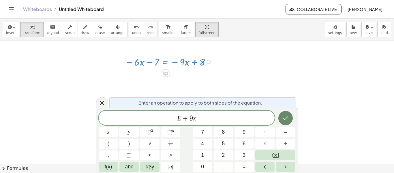
click at [286, 117] on icon "Done" at bounding box center [285, 118] width 7 height 7
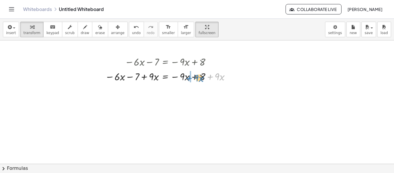
drag, startPoint x: 211, startPoint y: 77, endPoint x: 190, endPoint y: 78, distance: 21.4
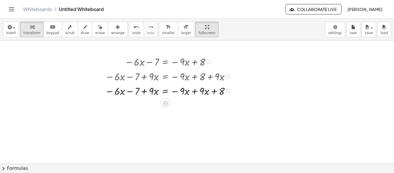
click at [195, 91] on div at bounding box center [169, 90] width 134 height 15
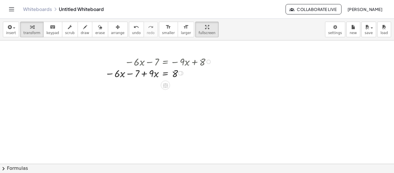
drag, startPoint x: 180, startPoint y: 105, endPoint x: 174, endPoint y: 72, distance: 34.1
click at [165, 73] on div "− · 6 · x − 7 = 8 + · 9 · x" at bounding box center [165, 73] width 0 height 0
drag, startPoint x: 145, startPoint y: 77, endPoint x: 127, endPoint y: 77, distance: 17.6
click at [127, 77] on div at bounding box center [159, 76] width 115 height 15
drag, startPoint x: 181, startPoint y: 90, endPoint x: 180, endPoint y: 76, distance: 14.8
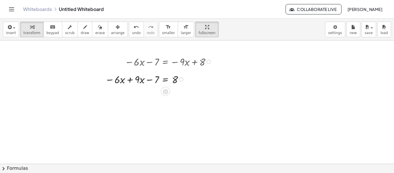
click at [165, 80] on div "− · 6 · x − 7 = 8 + · 9 · x" at bounding box center [165, 80] width 0 height 0
click at [130, 77] on div at bounding box center [159, 76] width 115 height 15
drag, startPoint x: 181, startPoint y: 92, endPoint x: 179, endPoint y: 79, distance: 13.2
click at [165, 81] on div "· x − 7 = 8 + · 3" at bounding box center [165, 81] width 0 height 0
click at [167, 77] on div at bounding box center [169, 76] width 95 height 15
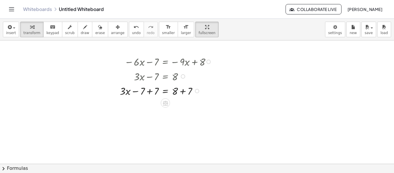
click at [150, 92] on div at bounding box center [167, 90] width 100 height 15
click at [165, 62] on div "− · 6 · x − 7 = − · 9 · x + 8 − · 6 · x − 7 + · 9 · x = − · 9 · x + 8 + · 9 · x…" at bounding box center [165, 62] width 0 height 0
drag, startPoint x: 181, startPoint y: 120, endPoint x: 183, endPoint y: 124, distance: 4.4
click at [183, 124] on div at bounding box center [167, 119] width 100 height 15
drag, startPoint x: 186, startPoint y: 119, endPoint x: 178, endPoint y: 88, distance: 32.1
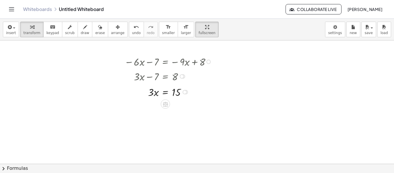
click at [165, 92] on div "· x = · 3 15" at bounding box center [165, 92] width 0 height 0
click at [166, 91] on div at bounding box center [169, 90] width 95 height 15
click at [153, 109] on div at bounding box center [169, 108] width 95 height 21
click at [180, 130] on div at bounding box center [169, 129] width 95 height 21
drag, startPoint x: 183, startPoint y: 130, endPoint x: 181, endPoint y: 106, distance: 24.9
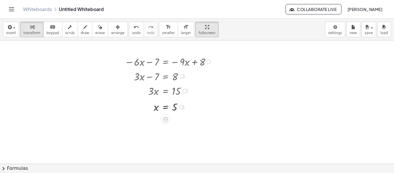
click at [181, 106] on div at bounding box center [181, 107] width 4 height 4
click at [208, 61] on div at bounding box center [209, 62] width 4 height 4
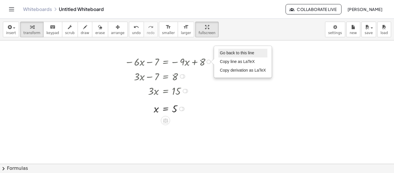
click at [235, 56] on li "Go back to this line" at bounding box center [243, 53] width 49 height 9
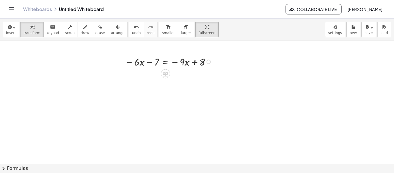
click at [208, 61] on div "Go back to this line Copy line as LaTeX Copy derivation as LaTeX" at bounding box center [209, 62] width 4 height 4
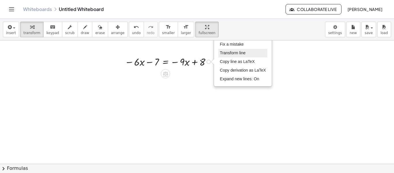
click at [236, 54] on span "Transform line" at bounding box center [233, 53] width 26 height 5
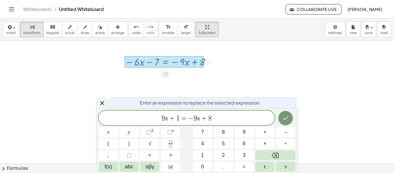
click at [221, 114] on span "9 x + 1 ​ = − 9 x + 8" at bounding box center [187, 118] width 176 height 8
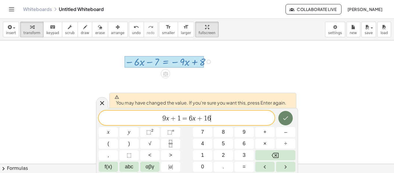
click at [286, 120] on icon "Done" at bounding box center [285, 118] width 7 height 7
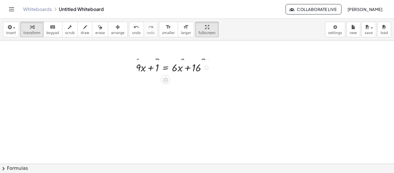
drag, startPoint x: 204, startPoint y: 77, endPoint x: 203, endPoint y: 60, distance: 16.8
click at [166, 68] on div "+ · 9 · x + 1 = + · 6 · x + 16 Fix a mistake Transform line Copy line as LaTeX …" at bounding box center [166, 68] width 0 height 0
click at [165, 61] on div at bounding box center [173, 61] width 81 height 15
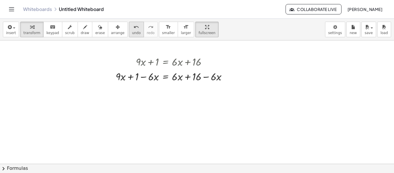
click at [132, 31] on span "undo" at bounding box center [136, 33] width 9 height 4
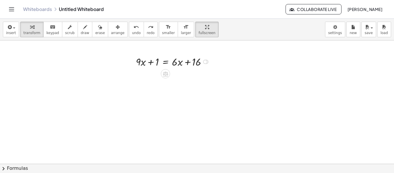
click at [167, 62] on div at bounding box center [173, 61] width 81 height 15
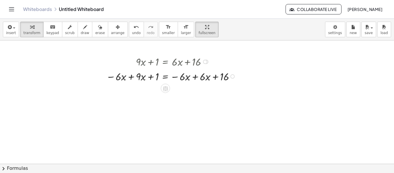
click at [195, 77] on div at bounding box center [171, 76] width 137 height 15
click at [130, 81] on div at bounding box center [171, 76] width 137 height 15
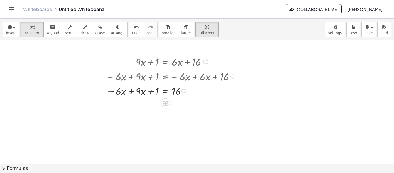
click at [130, 91] on div at bounding box center [171, 90] width 137 height 15
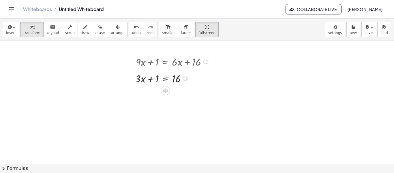
drag, startPoint x: 186, startPoint y: 106, endPoint x: 176, endPoint y: 74, distance: 32.9
click at [165, 79] on div "+ 1 = 16 · x + · 3" at bounding box center [165, 79] width 0 height 0
click at [169, 78] on div at bounding box center [173, 76] width 82 height 15
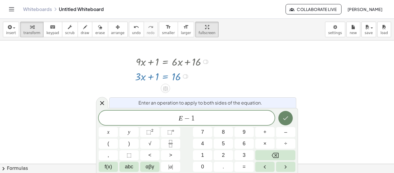
click at [284, 124] on button "Done" at bounding box center [286, 118] width 14 height 14
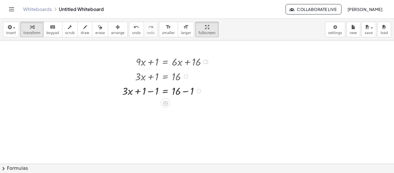
click at [150, 92] on div at bounding box center [166, 90] width 95 height 15
click at [186, 107] on div at bounding box center [166, 105] width 95 height 15
click at [186, 105] on div at bounding box center [173, 105] width 108 height 15
drag, startPoint x: 185, startPoint y: 119, endPoint x: 182, endPoint y: 92, distance: 27.3
click at [165, 97] on div "= · x · 3 15" at bounding box center [165, 97] width 0 height 0
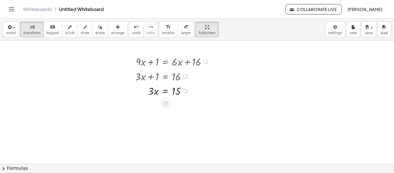
click at [167, 90] on div at bounding box center [173, 90] width 82 height 15
click at [179, 108] on div at bounding box center [173, 108] width 82 height 21
click at [156, 129] on div at bounding box center [173, 129] width 82 height 21
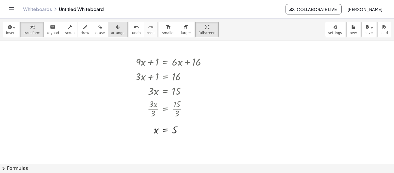
click at [116, 25] on icon "button" at bounding box center [118, 27] width 4 height 7
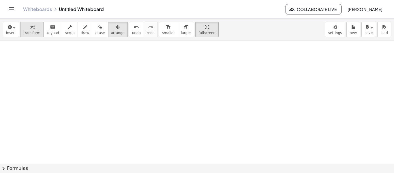
click at [26, 32] on span "transform" at bounding box center [31, 33] width 17 height 4
click at [153, 70] on div at bounding box center [197, 158] width 394 height 247
click at [115, 28] on div "button" at bounding box center [118, 26] width 14 height 7
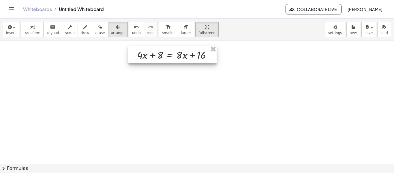
drag, startPoint x: 219, startPoint y: 84, endPoint x: 195, endPoint y: 59, distance: 34.7
click at [195, 59] on div at bounding box center [172, 55] width 88 height 18
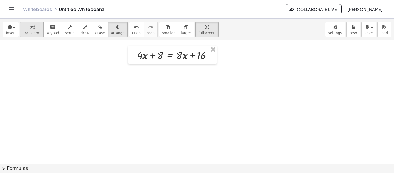
click at [31, 25] on icon "button" at bounding box center [32, 27] width 4 height 7
click at [166, 55] on div at bounding box center [176, 54] width 85 height 15
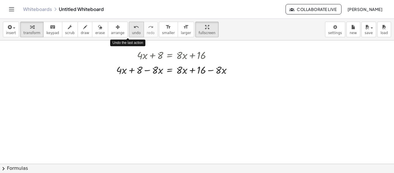
click at [132, 31] on span "undo" at bounding box center [136, 33] width 9 height 4
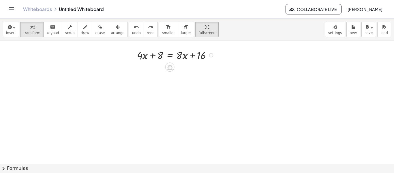
click at [172, 55] on div at bounding box center [176, 54] width 85 height 15
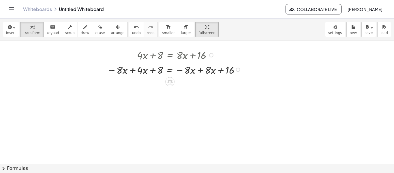
click at [199, 69] on div at bounding box center [175, 69] width 142 height 15
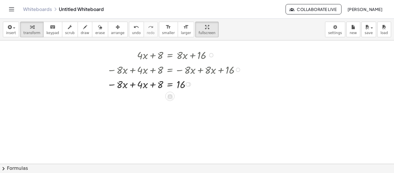
click at [133, 85] on div at bounding box center [175, 84] width 142 height 15
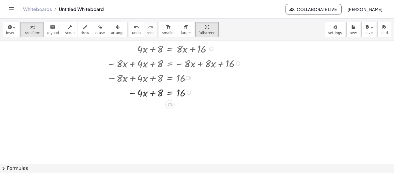
click at [171, 92] on div at bounding box center [175, 92] width 142 height 15
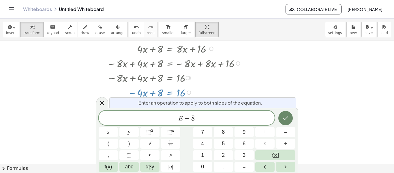
click at [286, 120] on icon "Done" at bounding box center [285, 118] width 7 height 7
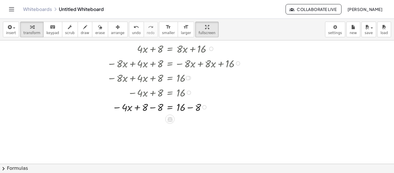
click at [147, 107] on div at bounding box center [175, 106] width 142 height 15
click at [149, 108] on div at bounding box center [175, 106] width 142 height 15
click at [191, 110] on div at bounding box center [167, 106] width 158 height 15
click at [190, 121] on div at bounding box center [175, 121] width 142 height 15
click at [169, 136] on div at bounding box center [175, 136] width 142 height 15
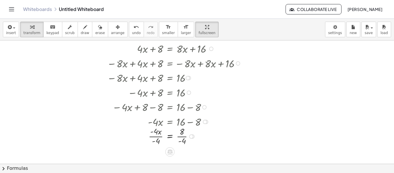
click at [156, 137] on div at bounding box center [175, 135] width 142 height 21
click at [183, 139] on div at bounding box center [175, 135] width 142 height 21
click at [116, 29] on icon "button" at bounding box center [118, 27] width 4 height 7
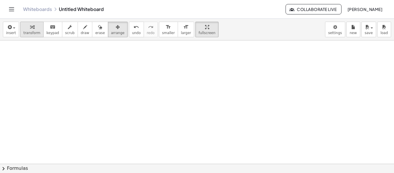
click at [30, 29] on icon "button" at bounding box center [32, 27] width 4 height 7
click at [152, 52] on div at bounding box center [197, 151] width 394 height 247
drag, startPoint x: 163, startPoint y: 62, endPoint x: 172, endPoint y: 62, distance: 8.7
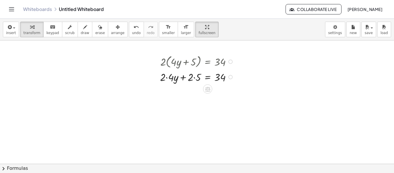
click at [168, 78] on div at bounding box center [197, 76] width 81 height 15
click at [195, 92] on div at bounding box center [197, 91] width 81 height 15
click at [209, 92] on div at bounding box center [197, 91] width 81 height 15
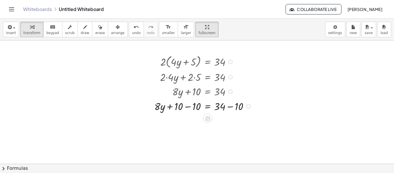
click at [189, 107] on div at bounding box center [204, 105] width 105 height 15
click at [230, 107] on div at bounding box center [204, 105] width 105 height 15
click at [231, 119] on div at bounding box center [204, 120] width 105 height 15
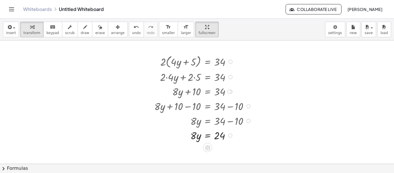
click at [208, 135] on div at bounding box center [204, 135] width 105 height 15
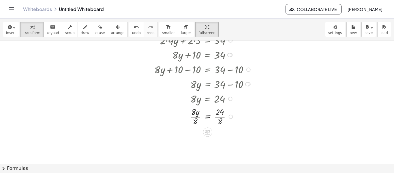
scroll to position [59, 0]
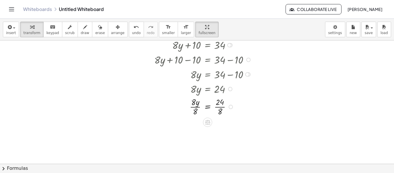
click at [219, 107] on div at bounding box center [204, 106] width 105 height 21
click at [195, 108] on div at bounding box center [207, 106] width 111 height 21
click at [196, 129] on div at bounding box center [204, 127] width 105 height 21
click at [116, 29] on icon "button" at bounding box center [118, 27] width 4 height 7
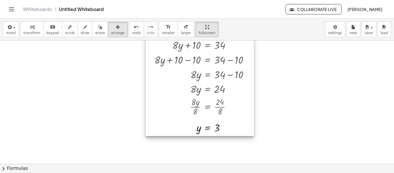
scroll to position [0, 0]
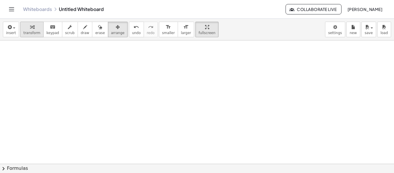
click at [29, 32] on span "transform" at bounding box center [31, 33] width 17 height 4
click at [135, 49] on div at bounding box center [197, 163] width 394 height 247
click at [148, 59] on div at bounding box center [197, 163] width 394 height 247
drag, startPoint x: 160, startPoint y: 71, endPoint x: 168, endPoint y: 71, distance: 8.1
click at [168, 71] on div at bounding box center [190, 69] width 74 height 16
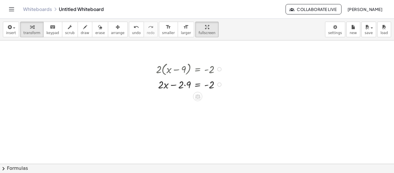
click at [184, 85] on div at bounding box center [190, 84] width 74 height 15
click at [185, 85] on div at bounding box center [190, 84] width 74 height 15
click at [198, 99] on div at bounding box center [190, 98] width 74 height 15
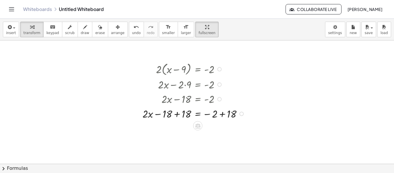
click at [178, 115] on div at bounding box center [195, 113] width 110 height 15
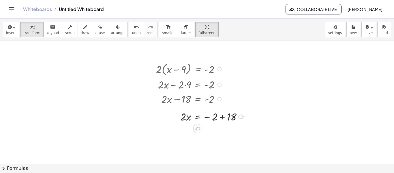
click at [222, 115] on div at bounding box center [195, 113] width 110 height 15
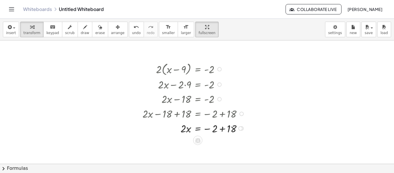
click at [224, 130] on div at bounding box center [195, 128] width 110 height 15
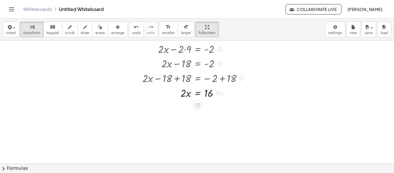
scroll to position [40, 0]
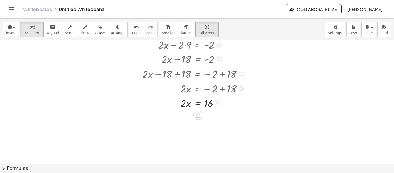
click at [199, 105] on div at bounding box center [195, 102] width 110 height 15
click at [189, 120] on div at bounding box center [195, 120] width 110 height 21
click at [210, 122] on div at bounding box center [195, 120] width 110 height 21
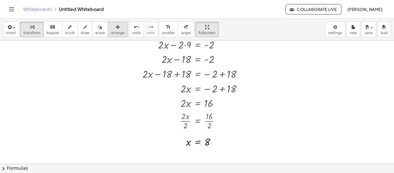
click at [111, 31] on span "arrange" at bounding box center [118, 33] width 14 height 4
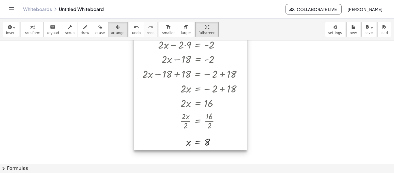
scroll to position [0, 0]
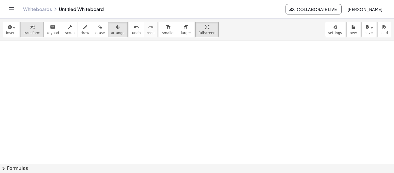
click at [37, 34] on span "transform" at bounding box center [31, 33] width 17 height 4
click at [115, 51] on div at bounding box center [197, 163] width 394 height 247
drag, startPoint x: 125, startPoint y: 62, endPoint x: 135, endPoint y: 63, distance: 10.1
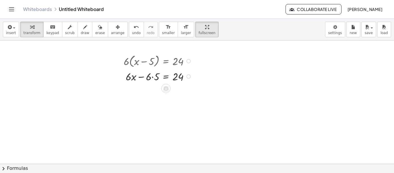
click at [152, 77] on div at bounding box center [159, 76] width 76 height 15
click at [166, 91] on div at bounding box center [159, 90] width 76 height 15
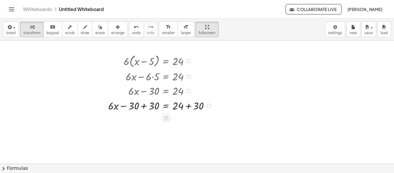
click at [151, 108] on div at bounding box center [161, 105] width 112 height 15
click at [190, 119] on div at bounding box center [161, 120] width 112 height 15
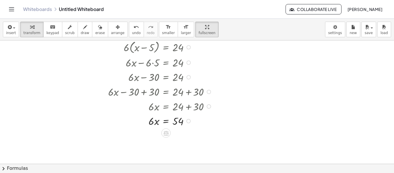
scroll to position [17, 0]
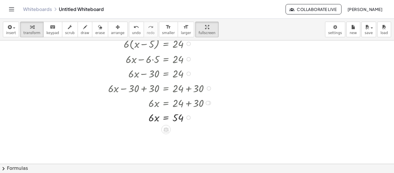
click at [166, 117] on div at bounding box center [161, 117] width 112 height 15
click at [158, 135] on div at bounding box center [161, 134] width 112 height 21
click at [177, 136] on div at bounding box center [161, 134] width 112 height 21
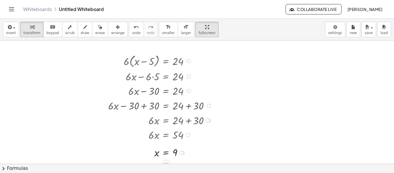
click at [189, 61] on div at bounding box center [188, 61] width 4 height 4
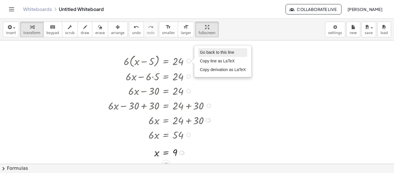
click at [208, 54] on span "Go back to this line" at bounding box center [217, 52] width 34 height 5
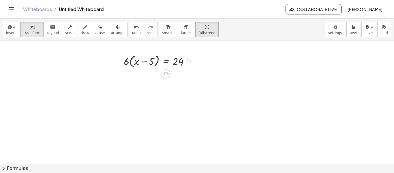
click at [189, 62] on div "Go back to this line Copy line as LaTeX Copy derivation as LaTeX" at bounding box center [188, 61] width 4 height 4
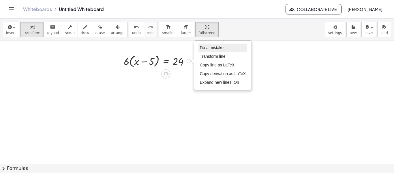
click at [204, 49] on span "Fix a mistake" at bounding box center [212, 47] width 24 height 5
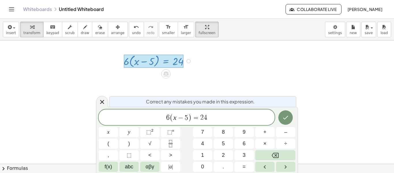
click at [173, 61] on div at bounding box center [154, 61] width 60 height 13
click at [283, 123] on button "Done" at bounding box center [286, 117] width 14 height 14
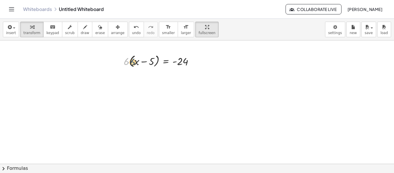
drag, startPoint x: 126, startPoint y: 61, endPoint x: 133, endPoint y: 62, distance: 7.0
click at [133, 62] on div at bounding box center [161, 61] width 81 height 16
click at [152, 77] on div at bounding box center [161, 76] width 81 height 15
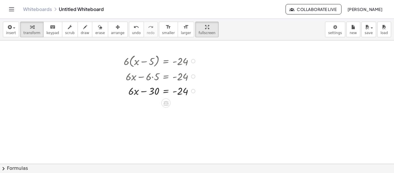
click at [166, 90] on div at bounding box center [161, 90] width 81 height 15
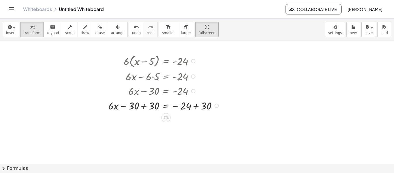
click at [144, 105] on div at bounding box center [165, 105] width 120 height 15
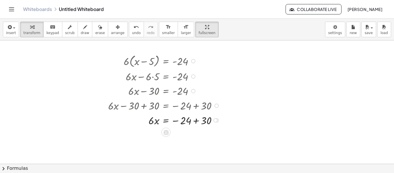
click at [196, 122] on div at bounding box center [165, 120] width 120 height 15
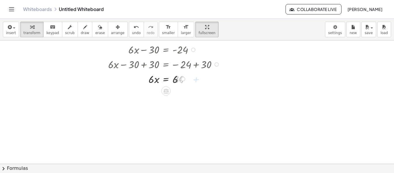
scroll to position [56, 0]
click at [169, 80] on div at bounding box center [165, 78] width 120 height 15
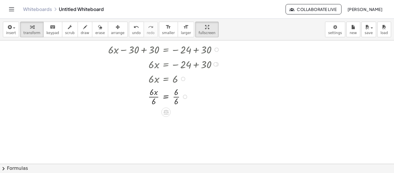
click at [155, 94] on div at bounding box center [165, 96] width 120 height 21
click at [156, 96] on div at bounding box center [165, 96] width 120 height 21
click at [175, 98] on div at bounding box center [165, 96] width 120 height 21
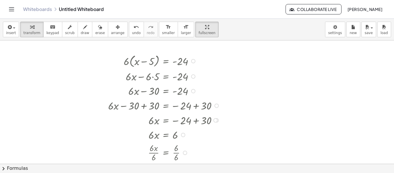
click at [193, 62] on div at bounding box center [193, 61] width 4 height 4
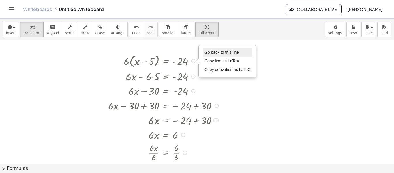
click at [221, 53] on span "Go back to this line" at bounding box center [222, 52] width 34 height 5
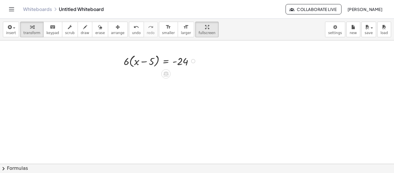
click at [193, 59] on div "Go back to this line Copy line as LaTeX Copy derivation as LaTeX" at bounding box center [193, 61] width 4 height 4
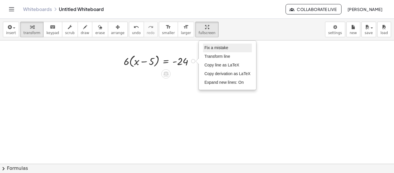
click at [227, 47] on span "Fix a mistake" at bounding box center [217, 47] width 24 height 5
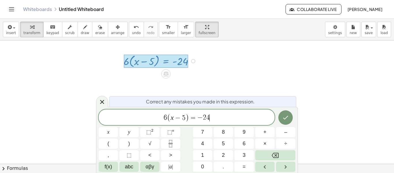
click at [186, 118] on span ")" at bounding box center [188, 117] width 4 height 8
drag, startPoint x: 190, startPoint y: 118, endPoint x: 154, endPoint y: 116, distance: 36.4
click at [154, 116] on span "6 ( x − 5 ) = − 2 4" at bounding box center [187, 118] width 176 height 10
drag, startPoint x: 230, startPoint y: 116, endPoint x: 216, endPoint y: 117, distance: 13.3
click at [216, 117] on span "− 4 ( 5 x − 4 ) + 5 x + 3 = − 2 4" at bounding box center [187, 118] width 176 height 10
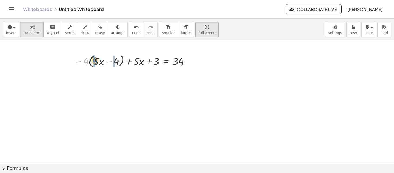
drag, startPoint x: 86, startPoint y: 62, endPoint x: 95, endPoint y: 61, distance: 9.3
click at [95, 61] on div at bounding box center [133, 61] width 124 height 16
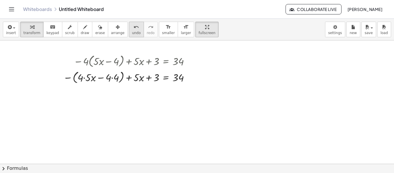
click at [132, 29] on div "undo" at bounding box center [136, 26] width 9 height 7
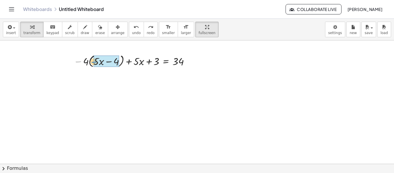
drag, startPoint x: 78, startPoint y: 61, endPoint x: 94, endPoint y: 62, distance: 15.9
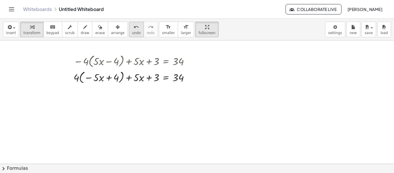
click at [132, 31] on span "undo" at bounding box center [136, 33] width 9 height 4
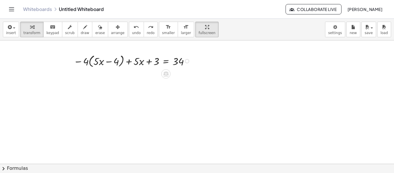
click at [78, 62] on div at bounding box center [133, 61] width 124 height 16
click at [86, 62] on div at bounding box center [133, 61] width 124 height 16
click at [77, 62] on div at bounding box center [133, 61] width 124 height 16
click at [79, 60] on div at bounding box center [133, 61] width 124 height 16
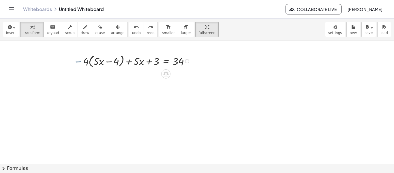
click at [80, 62] on div at bounding box center [133, 61] width 124 height 16
click at [87, 61] on div at bounding box center [133, 61] width 124 height 16
click at [79, 62] on div at bounding box center [133, 61] width 124 height 16
click at [80, 62] on div at bounding box center [133, 61] width 124 height 16
click at [80, 63] on div at bounding box center [133, 61] width 124 height 16
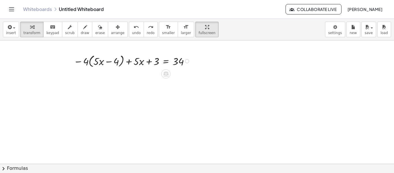
click at [86, 61] on div at bounding box center [133, 61] width 124 height 16
click at [78, 61] on div at bounding box center [133, 61] width 124 height 16
click at [86, 61] on div at bounding box center [133, 61] width 124 height 16
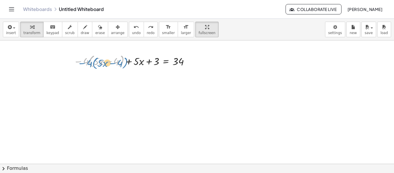
click at [89, 63] on div at bounding box center [133, 61] width 124 height 16
drag, startPoint x: 85, startPoint y: 61, endPoint x: 82, endPoint y: 62, distance: 3.1
click at [82, 62] on div at bounding box center [133, 61] width 124 height 16
drag, startPoint x: 77, startPoint y: 60, endPoint x: 81, endPoint y: 60, distance: 3.5
click at [81, 60] on div at bounding box center [133, 61] width 124 height 16
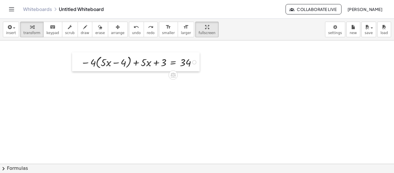
drag, startPoint x: 73, startPoint y: 59, endPoint x: 79, endPoint y: 60, distance: 5.3
click at [79, 60] on div at bounding box center [76, 61] width 9 height 19
click at [85, 63] on div at bounding box center [138, 62] width 124 height 16
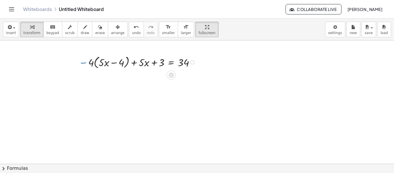
click at [90, 63] on div at bounding box center [138, 62] width 124 height 16
click at [91, 62] on div at bounding box center [138, 62] width 124 height 16
click at [84, 63] on div at bounding box center [138, 62] width 124 height 16
click at [92, 64] on div at bounding box center [138, 62] width 124 height 16
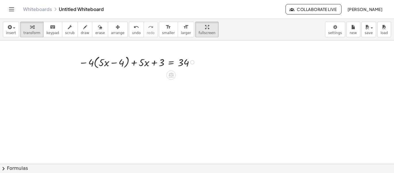
click at [84, 63] on div at bounding box center [138, 62] width 124 height 16
click at [90, 63] on div at bounding box center [138, 62] width 124 height 16
click at [92, 64] on div at bounding box center [138, 62] width 124 height 16
click at [104, 68] on div at bounding box center [138, 62] width 124 height 16
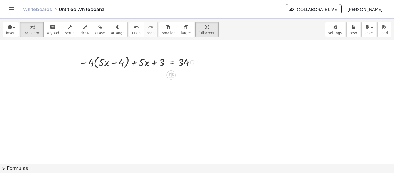
click at [92, 61] on div at bounding box center [138, 62] width 124 height 16
drag, startPoint x: 81, startPoint y: 59, endPoint x: 98, endPoint y: 59, distance: 17.0
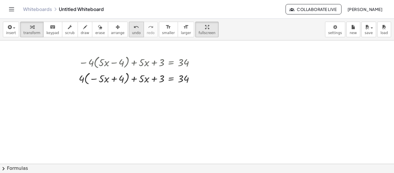
click at [134, 29] on icon "undo" at bounding box center [136, 27] width 5 height 7
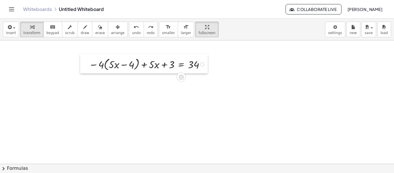
drag, startPoint x: 77, startPoint y: 58, endPoint x: 86, endPoint y: 59, distance: 8.8
click at [86, 59] on div at bounding box center [84, 63] width 9 height 19
click at [96, 63] on div at bounding box center [147, 63] width 124 height 16
click at [99, 64] on div at bounding box center [147, 63] width 124 height 16
click at [99, 65] on div at bounding box center [147, 63] width 124 height 16
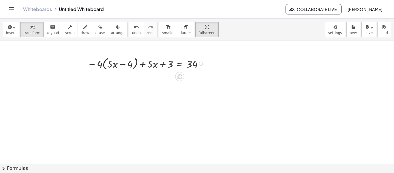
click at [99, 65] on div at bounding box center [147, 63] width 124 height 16
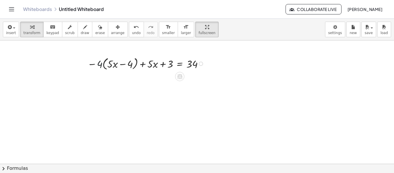
click at [99, 66] on div at bounding box center [147, 63] width 124 height 16
click at [93, 65] on div at bounding box center [147, 63] width 124 height 16
drag, startPoint x: 93, startPoint y: 65, endPoint x: 100, endPoint y: 71, distance: 10.2
click at [100, 71] on div "− · 4 · ( + · 5 · x − 4 ) + · 5 · x + 3 = 34" at bounding box center [143, 63] width 128 height 19
drag, startPoint x: 99, startPoint y: 64, endPoint x: 102, endPoint y: 65, distance: 3.5
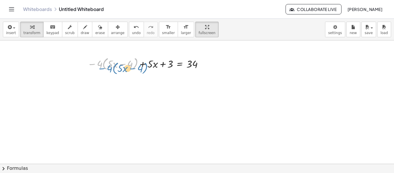
click at [102, 65] on div at bounding box center [147, 63] width 124 height 16
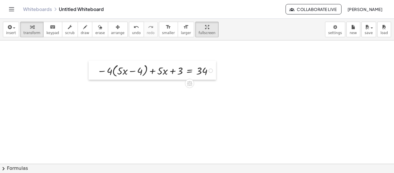
drag, startPoint x: 81, startPoint y: 56, endPoint x: 91, endPoint y: 63, distance: 12.0
click at [91, 63] on div at bounding box center [93, 70] width 9 height 19
drag, startPoint x: 88, startPoint y: 62, endPoint x: 106, endPoint y: 72, distance: 21.1
click at [106, 72] on div "− · 4 · ( + · 5 · x − 4 ) + · 5 · x + 3 = 34" at bounding box center [197, 163] width 394 height 247
drag, startPoint x: 110, startPoint y: 74, endPoint x: 102, endPoint y: 72, distance: 8.5
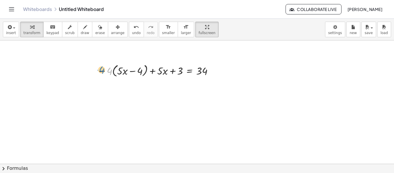
click at [102, 72] on div at bounding box center [156, 70] width 124 height 16
drag, startPoint x: 110, startPoint y: 71, endPoint x: 122, endPoint y: 72, distance: 11.9
click at [122, 72] on div at bounding box center [156, 70] width 124 height 16
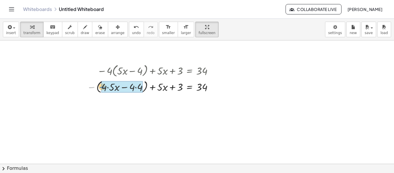
drag, startPoint x: 91, startPoint y: 88, endPoint x: 102, endPoint y: 87, distance: 11.0
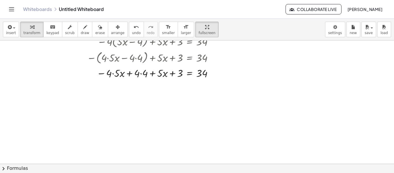
scroll to position [29, 0]
click at [113, 74] on div at bounding box center [151, 72] width 135 height 15
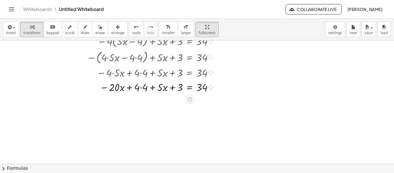
click at [141, 88] on div at bounding box center [151, 86] width 135 height 15
drag, startPoint x: 159, startPoint y: 87, endPoint x: 126, endPoint y: 89, distance: 33.6
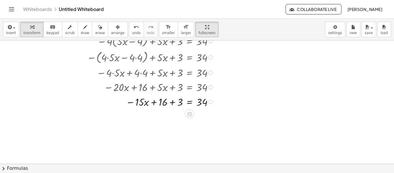
click at [177, 89] on div at bounding box center [140, 86] width 156 height 15
drag, startPoint x: 182, startPoint y: 87, endPoint x: 178, endPoint y: 89, distance: 5.0
click at [178, 89] on div at bounding box center [140, 86] width 156 height 15
drag, startPoint x: 178, startPoint y: 88, endPoint x: 176, endPoint y: 93, distance: 6.1
click at [176, 93] on div at bounding box center [140, 86] width 156 height 15
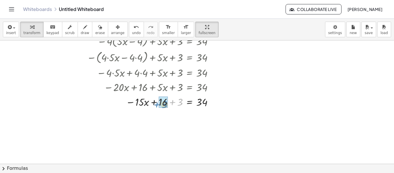
drag, startPoint x: 180, startPoint y: 104, endPoint x: 164, endPoint y: 106, distance: 15.7
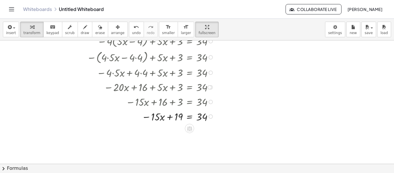
scroll to position [36, 0]
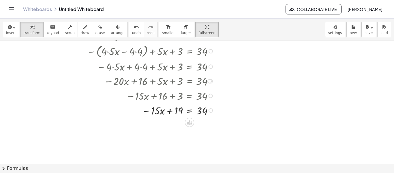
click at [190, 111] on div at bounding box center [151, 110] width 135 height 15
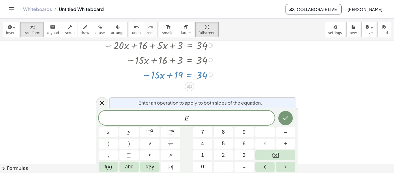
scroll to position [73, 0]
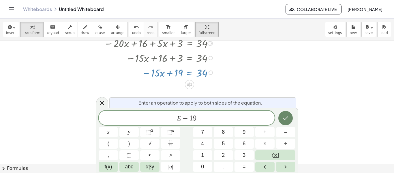
click at [287, 117] on icon "Done" at bounding box center [285, 118] width 7 height 7
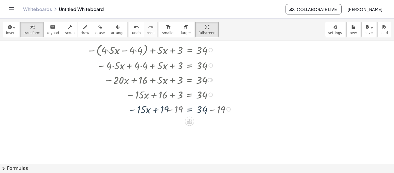
scroll to position [36, 0]
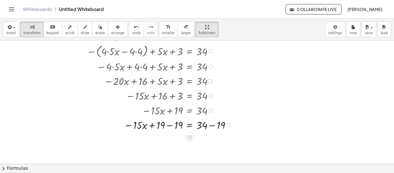
click at [171, 126] on div at bounding box center [160, 124] width 153 height 15
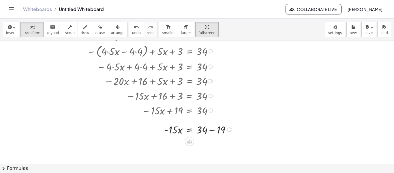
click at [211, 127] on div at bounding box center [161, 129] width 154 height 15
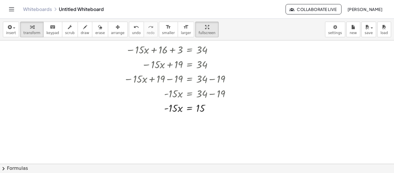
scroll to position [83, 0]
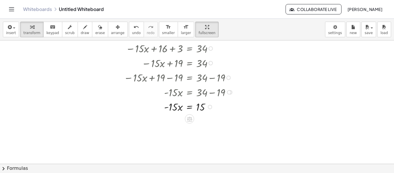
click at [189, 108] on div at bounding box center [161, 106] width 154 height 15
click at [179, 124] on div at bounding box center [161, 124] width 154 height 21
click at [199, 125] on div at bounding box center [161, 124] width 154 height 21
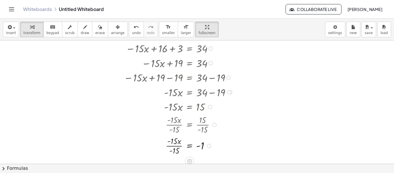
click at [179, 145] on div at bounding box center [161, 145] width 154 height 21
click at [175, 146] on div at bounding box center [161, 145] width 154 height 21
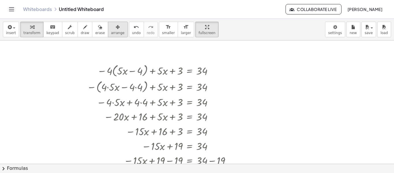
click at [116, 30] on icon "button" at bounding box center [118, 27] width 4 height 7
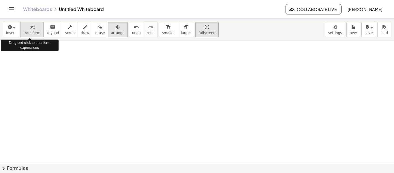
click at [30, 29] on icon "button" at bounding box center [32, 27] width 4 height 7
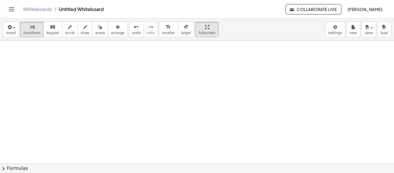
click at [113, 55] on div at bounding box center [197, 163] width 394 height 247
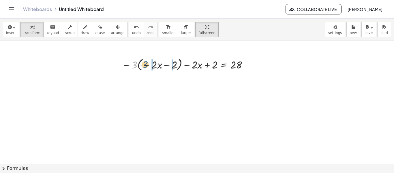
drag, startPoint x: 134, startPoint y: 65, endPoint x: 145, endPoint y: 65, distance: 11.0
click at [145, 65] on div at bounding box center [186, 64] width 135 height 16
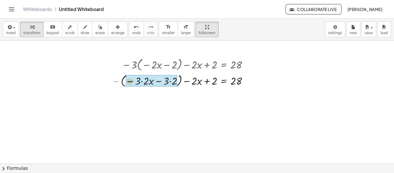
drag, startPoint x: 117, startPoint y: 82, endPoint x: 131, endPoint y: 82, distance: 13.9
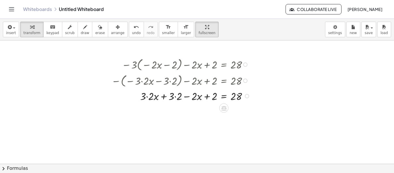
click at [147, 97] on div at bounding box center [182, 95] width 147 height 15
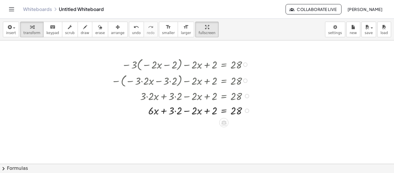
click at [175, 111] on div at bounding box center [182, 110] width 147 height 15
drag, startPoint x: 194, startPoint y: 110, endPoint x: 164, endPoint y: 112, distance: 29.5
drag, startPoint x: 214, startPoint y: 125, endPoint x: 199, endPoint y: 126, distance: 15.3
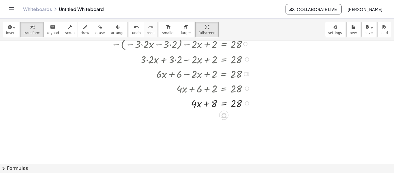
scroll to position [40, 0]
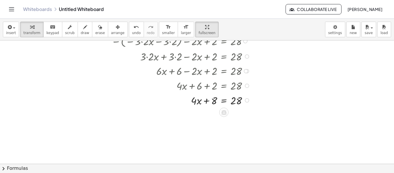
click at [224, 101] on div at bounding box center [182, 100] width 147 height 15
click at [205, 116] on div at bounding box center [190, 114] width 162 height 15
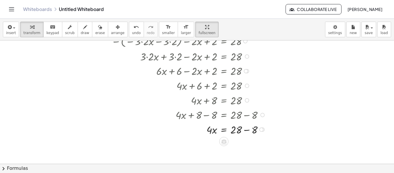
click at [247, 129] on div at bounding box center [190, 129] width 162 height 15
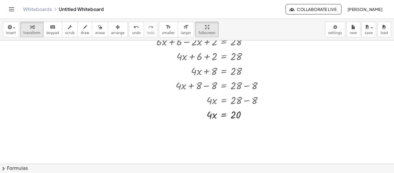
scroll to position [70, 0]
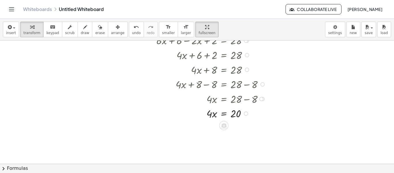
click at [226, 112] on div at bounding box center [190, 113] width 162 height 15
click at [212, 132] on div at bounding box center [190, 130] width 162 height 21
click at [232, 133] on div at bounding box center [190, 130] width 162 height 21
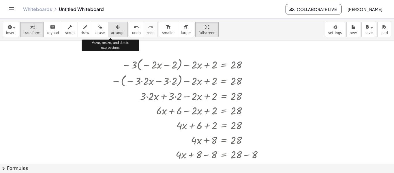
click at [108, 27] on button "arrange" at bounding box center [118, 30] width 20 height 16
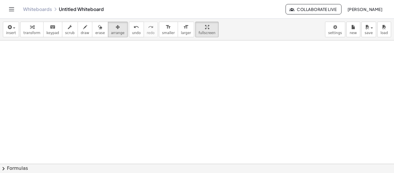
click at [166, 57] on div at bounding box center [197, 163] width 394 height 247
click at [167, 68] on div at bounding box center [197, 163] width 394 height 247
click at [163, 76] on div at bounding box center [197, 163] width 394 height 247
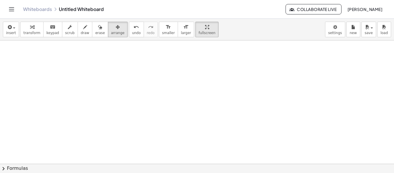
click at [163, 76] on div at bounding box center [197, 163] width 394 height 247
click at [33, 34] on span "transform" at bounding box center [31, 33] width 17 height 4
click at [163, 68] on div at bounding box center [197, 163] width 394 height 247
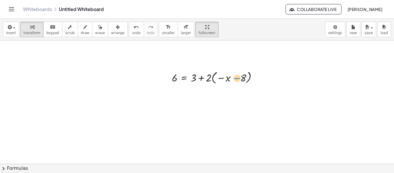
click at [239, 78] on div at bounding box center [217, 77] width 96 height 16
drag, startPoint x: 184, startPoint y: 77, endPoint x: 179, endPoint y: 77, distance: 4.9
click at [179, 77] on div at bounding box center [217, 77] width 96 height 16
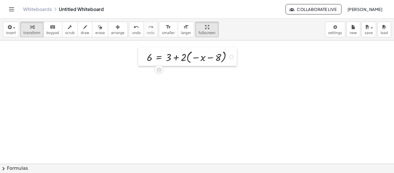
drag, startPoint x: 168, startPoint y: 78, endPoint x: 142, endPoint y: 58, distance: 33.4
click at [142, 58] on div at bounding box center [142, 56] width 9 height 18
click at [181, 57] on div at bounding box center [191, 57] width 96 height 16
drag, startPoint x: 168, startPoint y: 58, endPoint x: 184, endPoint y: 58, distance: 15.6
click at [184, 58] on div at bounding box center [191, 57] width 96 height 16
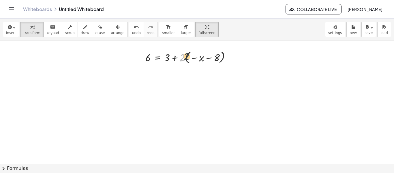
drag, startPoint x: 181, startPoint y: 58, endPoint x: 190, endPoint y: 58, distance: 9.5
click at [190, 58] on div at bounding box center [191, 57] width 96 height 16
click at [203, 73] on div at bounding box center [191, 72] width 96 height 15
click at [207, 74] on div at bounding box center [191, 72] width 96 height 15
drag, startPoint x: 201, startPoint y: 73, endPoint x: 167, endPoint y: 74, distance: 34.4
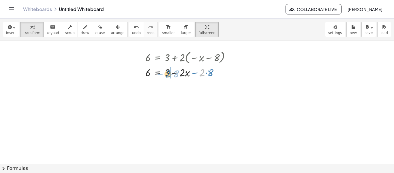
click at [167, 74] on div at bounding box center [191, 72] width 96 height 15
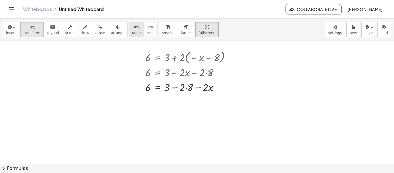
click at [134, 29] on icon "undo" at bounding box center [136, 27] width 5 height 7
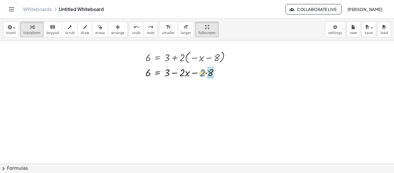
drag, startPoint x: 201, startPoint y: 72, endPoint x: 206, endPoint y: 70, distance: 5.4
click at [206, 70] on div at bounding box center [191, 72] width 96 height 15
drag, startPoint x: 193, startPoint y: 72, endPoint x: 162, endPoint y: 72, distance: 31.5
click at [158, 57] on div "6 = + 3 + · 2 · ( − x − 8 ) 6 = + 3 − · 2 · x − · 2 · 8 − 16 6 = + 3 − · 2 · x …" at bounding box center [158, 57] width 0 height 0
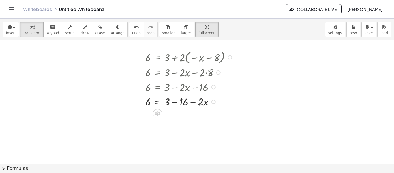
scroll to position [10, 0]
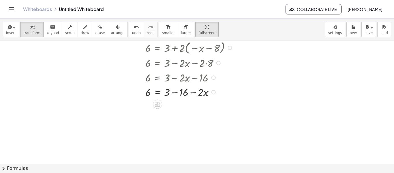
click at [175, 93] on div at bounding box center [191, 91] width 96 height 15
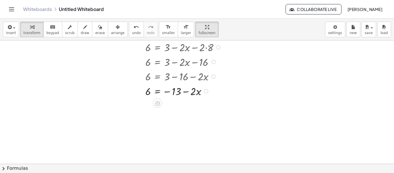
scroll to position [26, 0]
click at [158, 92] on div at bounding box center [191, 89] width 96 height 15
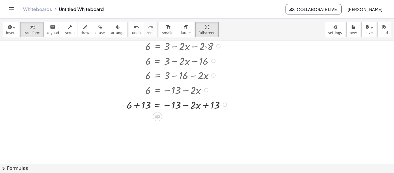
click at [136, 106] on div at bounding box center [181, 104] width 114 height 15
drag, startPoint x: 216, startPoint y: 119, endPoint x: 179, endPoint y: 121, distance: 37.6
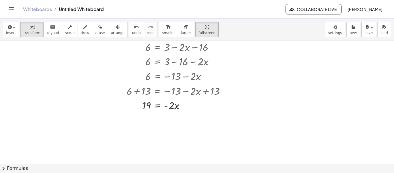
scroll to position [56, 0]
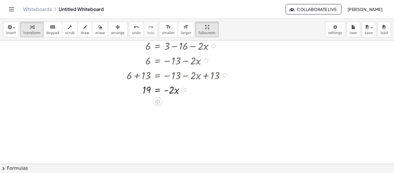
click at [158, 90] on div at bounding box center [181, 89] width 114 height 15
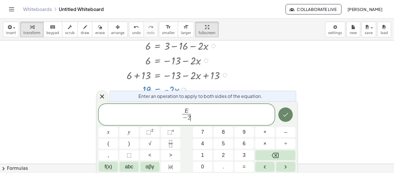
click at [286, 117] on icon "Done" at bounding box center [285, 114] width 7 height 7
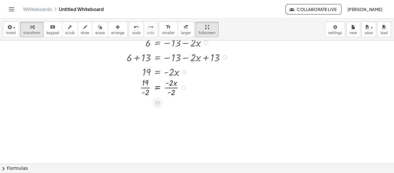
scroll to position [75, 0]
click at [146, 87] on div at bounding box center [181, 87] width 114 height 21
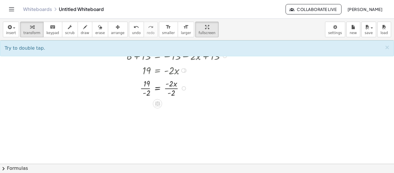
click at [147, 89] on div at bounding box center [181, 87] width 114 height 21
click at [148, 88] on div at bounding box center [181, 87] width 114 height 21
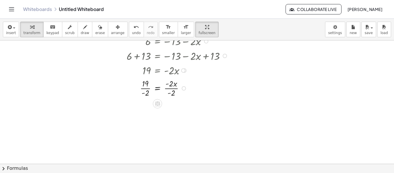
click at [148, 88] on div at bounding box center [181, 87] width 114 height 21
click at [171, 110] on div at bounding box center [181, 108] width 114 height 21
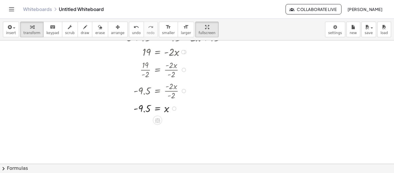
scroll to position [95, 0]
